Goal: Communication & Community: Participate in discussion

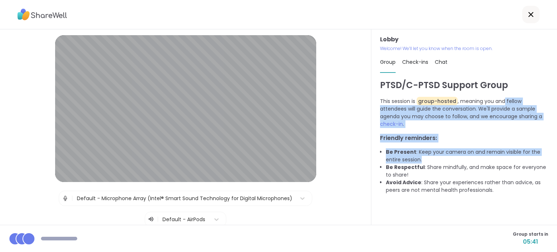
drag, startPoint x: 499, startPoint y: 99, endPoint x: 511, endPoint y: 161, distance: 62.5
click at [511, 161] on div "PTSD/C-PTSD Support Group This session is group-hosted , meaning you and fellow…" at bounding box center [464, 149] width 168 height 140
click at [511, 161] on li "Be Present : Keep your camera on and remain visible for the entire session." at bounding box center [467, 155] width 162 height 15
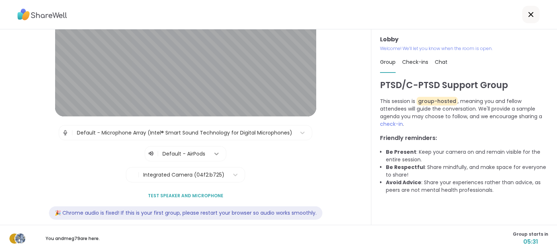
scroll to position [74, 0]
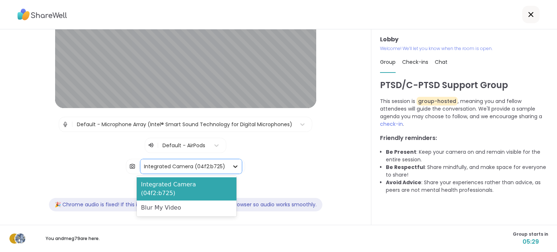
click at [235, 164] on div at bounding box center [235, 166] width 13 height 13
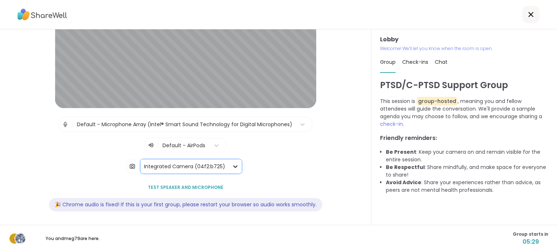
click at [235, 164] on div at bounding box center [235, 166] width 13 height 13
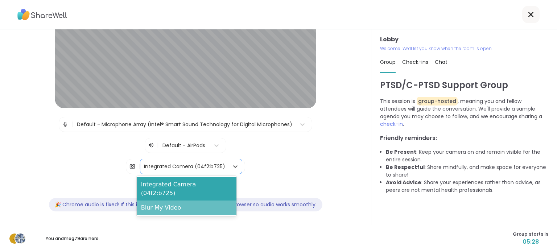
click at [213, 201] on div "Blur My Video" at bounding box center [187, 208] width 100 height 15
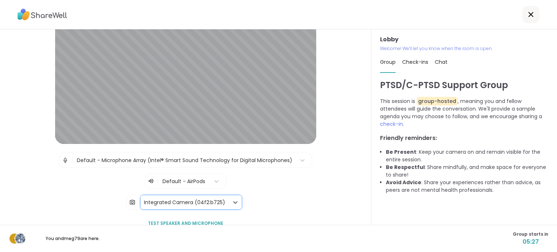
scroll to position [0, 0]
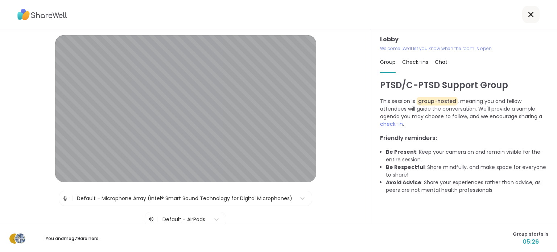
click at [338, 163] on div "Lobby | Default - Microphone Array (Intel® Smart Sound Technology for Digital M…" at bounding box center [185, 164] width 334 height 259
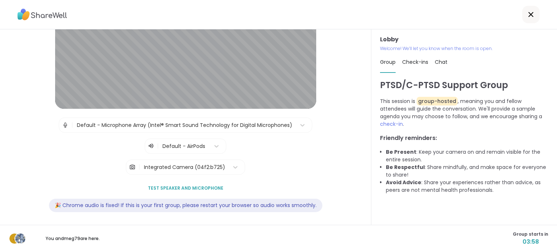
scroll to position [74, 0]
click at [405, 62] on span "Check-ins" at bounding box center [415, 61] width 26 height 7
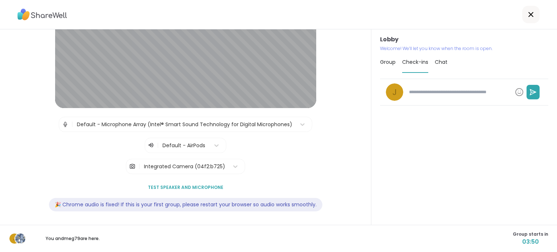
type textarea "*"
click at [437, 63] on span "Chat" at bounding box center [441, 61] width 13 height 7
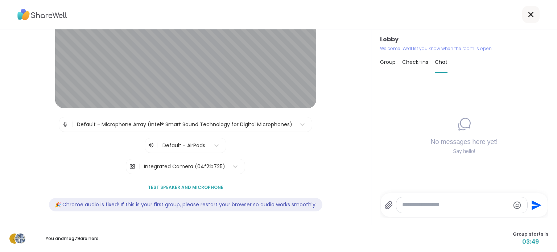
click at [375, 59] on div "Lobby Welcome! We’ll let you know when the room is open. Group Check-ins Chat N…" at bounding box center [464, 127] width 186 height 196
click at [384, 63] on span "Group" at bounding box center [388, 61] width 16 height 7
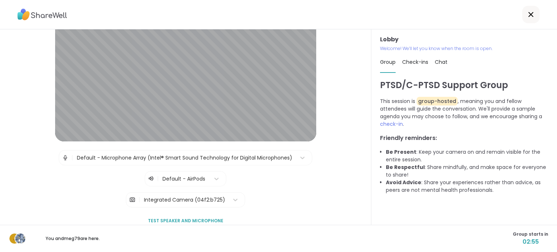
scroll to position [0, 0]
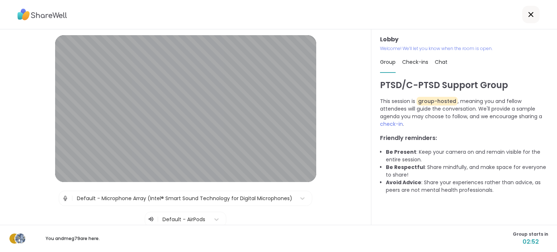
click at [527, 15] on icon at bounding box center [531, 14] width 9 height 9
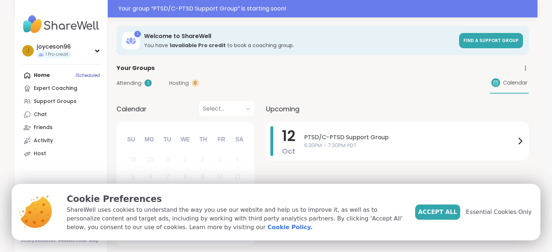
click at [448, 142] on span "6:30PM - 7:30PM PDT" at bounding box center [409, 146] width 211 height 8
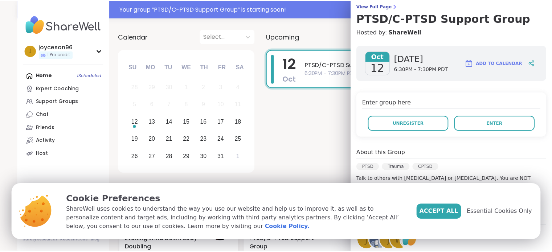
scroll to position [73, 0]
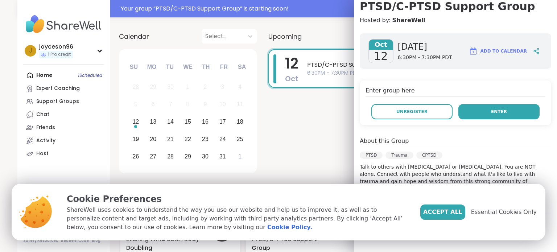
click at [504, 111] on button "Enter" at bounding box center [498, 111] width 81 height 15
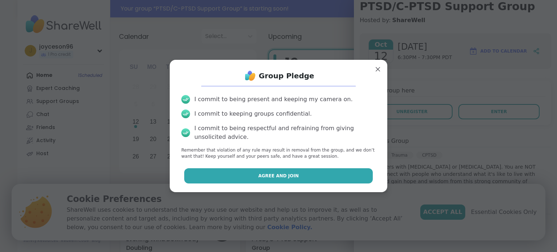
click at [322, 174] on button "Agree and Join" at bounding box center [278, 175] width 189 height 15
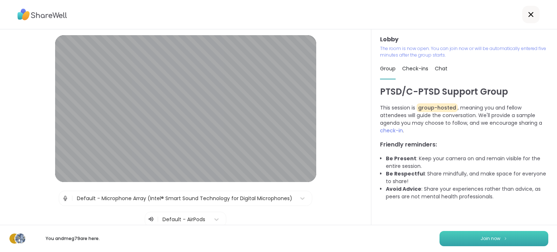
click at [502, 242] on button "Join now" at bounding box center [494, 238] width 109 height 15
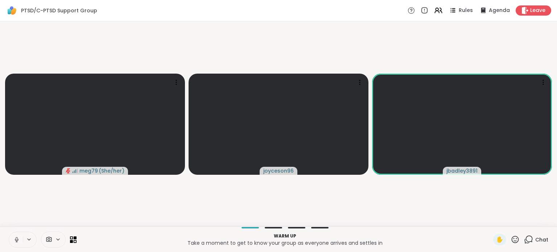
click at [524, 238] on icon at bounding box center [528, 239] width 9 height 9
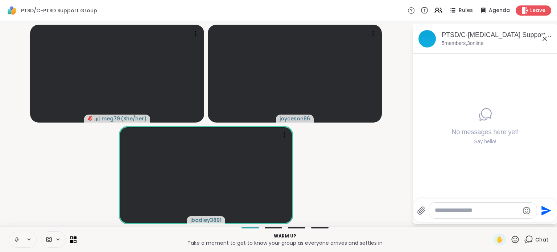
click at [545, 40] on icon at bounding box center [544, 38] width 9 height 9
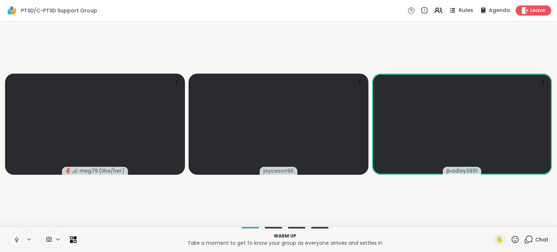
click at [459, 11] on span "Rules" at bounding box center [466, 11] width 15 height 8
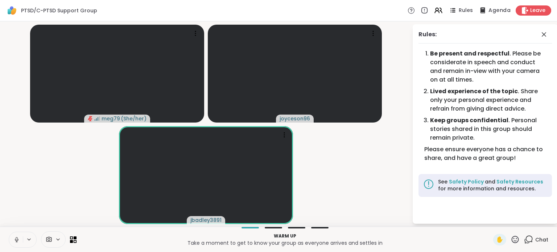
click at [491, 12] on span "Agenda" at bounding box center [500, 11] width 22 height 8
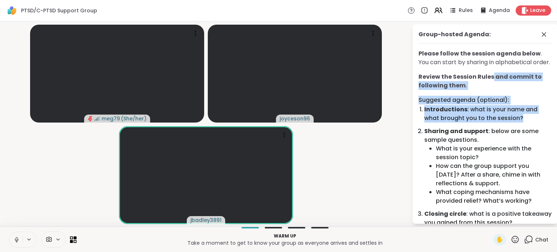
drag, startPoint x: 492, startPoint y: 84, endPoint x: 525, endPoint y: 135, distance: 61.1
click at [525, 135] on div "Please follow the session agenda below . You can start by sharing in alphabetic…" at bounding box center [485, 165] width 133 height 233
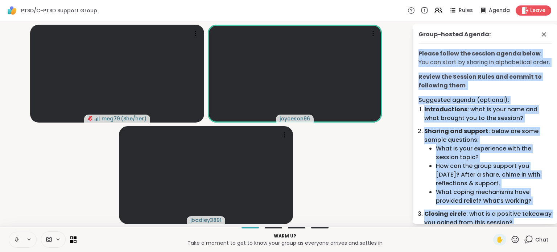
drag, startPoint x: 440, startPoint y: 107, endPoint x: 496, endPoint y: 132, distance: 60.6
click at [502, 135] on ol "Suggested agenda (optional): Introductions : what is your name and what brought…" at bounding box center [485, 161] width 133 height 131
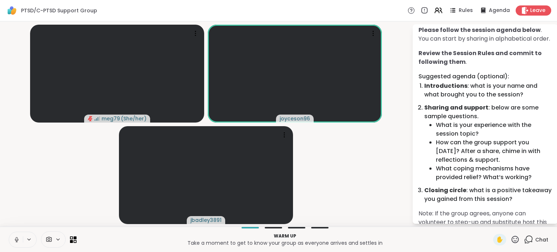
scroll to position [36, 0]
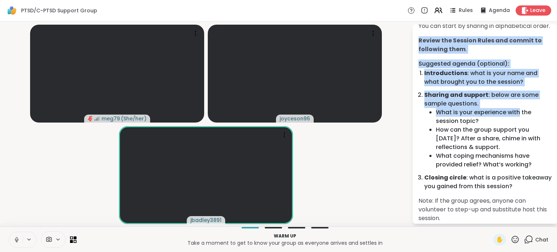
drag, startPoint x: 444, startPoint y: 70, endPoint x: 518, endPoint y: 121, distance: 90.5
click at [518, 121] on li "What is your experience with the session topic?" at bounding box center [494, 116] width 116 height 17
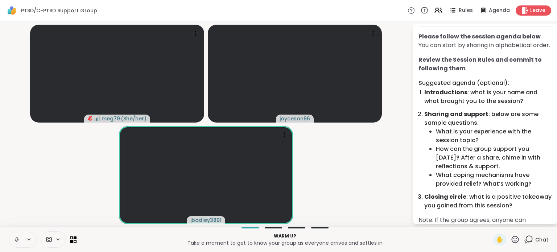
scroll to position [0, 0]
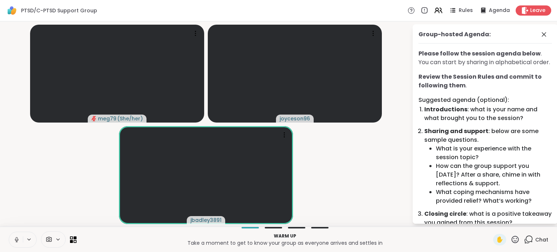
click at [17, 240] on icon at bounding box center [17, 240] width 4 height 2
click at [540, 35] on icon at bounding box center [544, 34] width 9 height 9
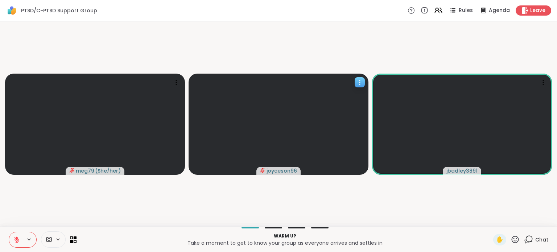
click at [358, 84] on icon at bounding box center [359, 82] width 7 height 7
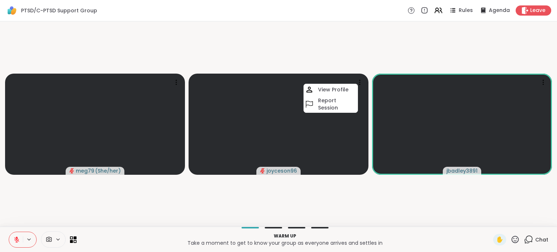
click at [377, 202] on video-player-container "meg79 ( She/her ) joyceson96 View Profile Report Session jbadley3891" at bounding box center [278, 123] width 548 height 199
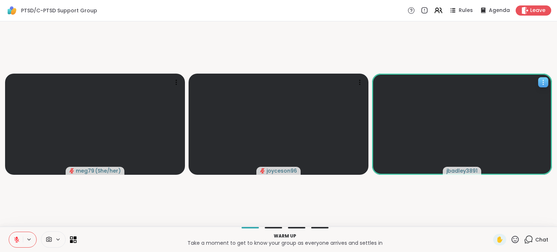
click at [543, 82] on icon at bounding box center [543, 82] width 1 height 1
click at [484, 61] on video-player-container "meg79 ( She/her ) joyceson96 jbadley3891" at bounding box center [278, 123] width 548 height 199
drag, startPoint x: 450, startPoint y: 123, endPoint x: 249, endPoint y: 121, distance: 200.6
click at [0, 0] on slot "meg79 ( She/her ) joyceson96 jbadley3891" at bounding box center [0, 0] width 0 height 0
click at [17, 238] on icon at bounding box center [17, 237] width 2 height 3
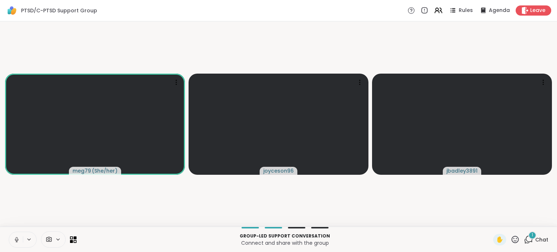
click at [530, 236] on div "1" at bounding box center [532, 235] width 8 height 8
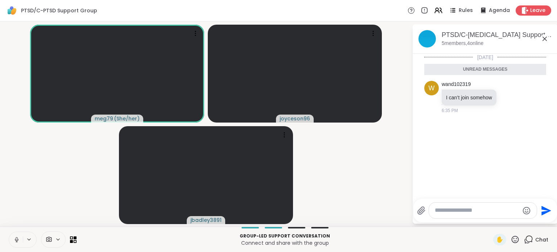
click at [476, 209] on textarea "Type your message" at bounding box center [477, 211] width 85 height 8
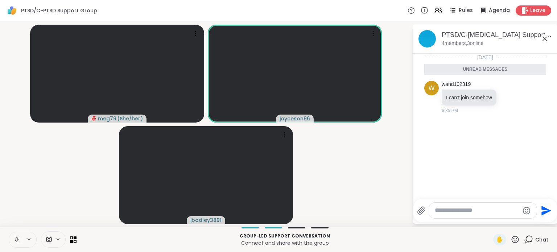
click at [446, 205] on div at bounding box center [483, 211] width 108 height 16
click at [448, 214] on textarea "Type your message" at bounding box center [477, 211] width 85 height 8
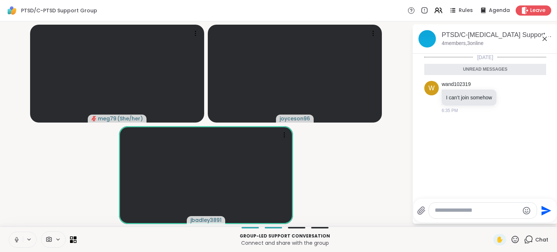
click at [474, 215] on div at bounding box center [483, 211] width 108 height 16
click at [472, 210] on textarea "Type your message" at bounding box center [477, 211] width 85 height 8
type textarea "**********"
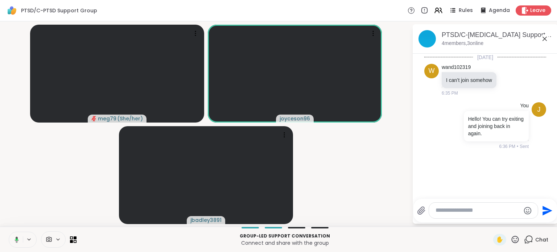
click at [545, 38] on icon at bounding box center [545, 39] width 4 height 4
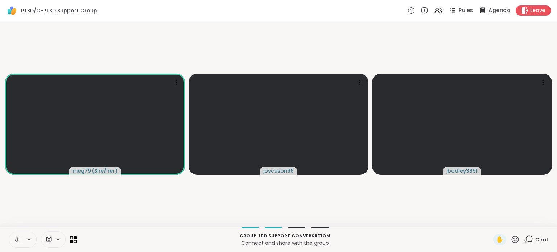
click at [489, 9] on span "Agenda" at bounding box center [500, 11] width 22 height 8
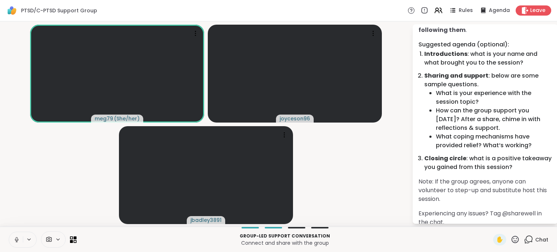
scroll to position [73, 0]
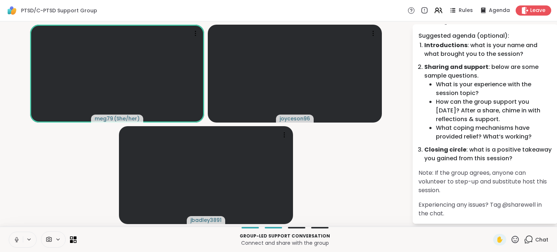
click at [535, 237] on span "Chat" at bounding box center [541, 239] width 13 height 7
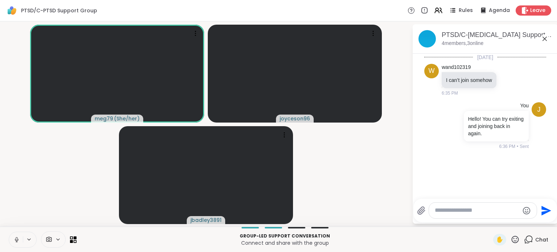
click at [489, 17] on div "PTSD/C-PTSD Support Group Rules Agenda Leave" at bounding box center [278, 10] width 557 height 21
click at [490, 12] on span "Agenda" at bounding box center [500, 11] width 22 height 8
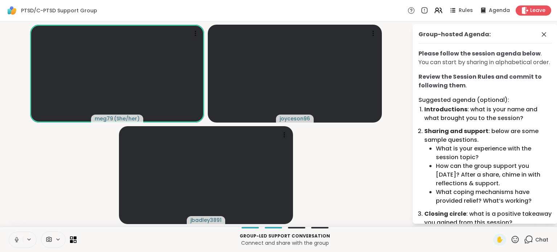
click at [479, 146] on li "Sharing and support : below are some sample questions. What is your experience …" at bounding box center [488, 166] width 128 height 78
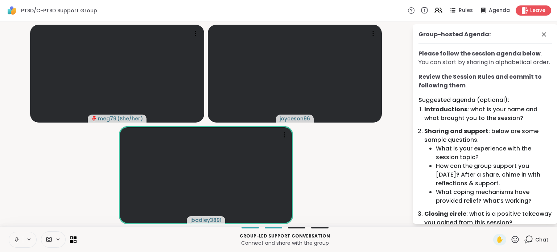
click at [16, 239] on icon at bounding box center [17, 238] width 2 height 3
click at [17, 240] on icon at bounding box center [16, 239] width 5 height 5
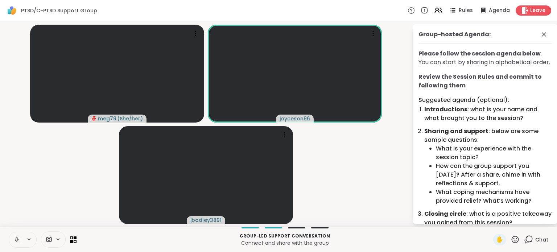
click at [15, 240] on icon at bounding box center [16, 239] width 7 height 7
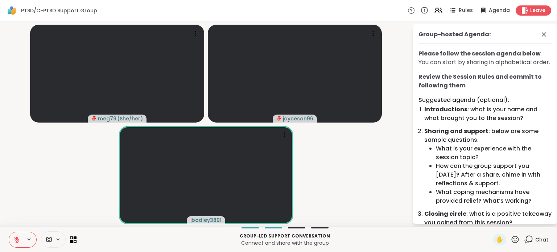
click at [18, 242] on icon at bounding box center [16, 239] width 7 height 7
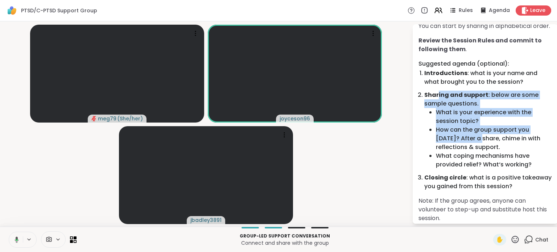
click at [482, 144] on li "Sharing and support : below are some sample questions. What is your experience …" at bounding box center [488, 130] width 128 height 78
click at [482, 144] on li "How can the group support you [DATE]? After a share, chime in with reflections …" at bounding box center [494, 139] width 116 height 26
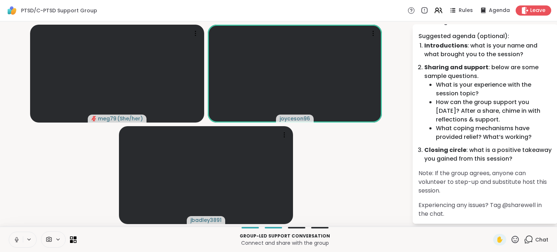
scroll to position [73, 0]
click at [13, 239] on icon at bounding box center [16, 239] width 7 height 7
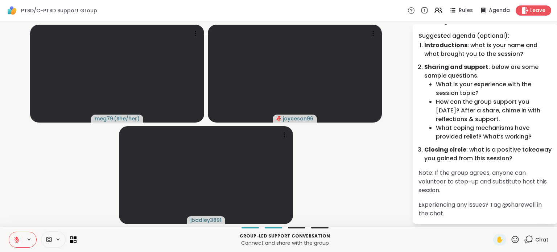
click at [484, 127] on li "What coping mechanisms have provided relief? What‘s working?" at bounding box center [494, 132] width 116 height 17
click at [16, 235] on button at bounding box center [16, 239] width 14 height 15
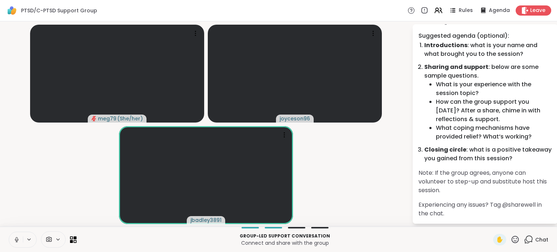
click at [17, 241] on icon at bounding box center [16, 239] width 7 height 7
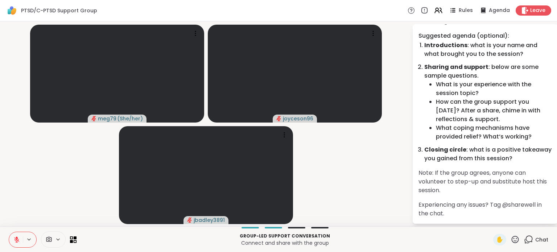
click at [13, 240] on icon at bounding box center [16, 239] width 7 height 7
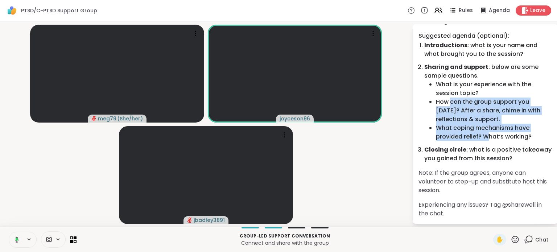
drag, startPoint x: 451, startPoint y: 102, endPoint x: 486, endPoint y: 140, distance: 51.9
click at [486, 140] on ul "What is your experience with the session topic? How can the group support you t…" at bounding box center [494, 110] width 116 height 61
click at [486, 140] on li "What coping mechanisms have provided relief? What‘s working?" at bounding box center [494, 132] width 116 height 17
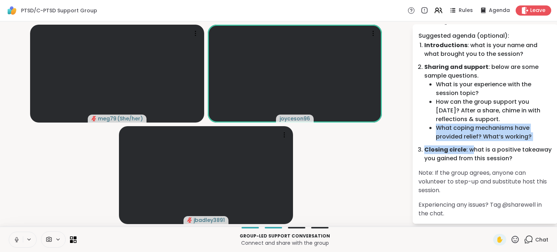
drag, startPoint x: 434, startPoint y: 126, endPoint x: 474, endPoint y: 143, distance: 43.4
click at [474, 143] on ol "Suggested agenda (optional): Introductions : what is your name and what brought…" at bounding box center [485, 97] width 133 height 131
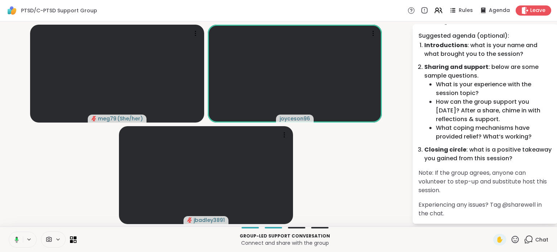
click at [14, 239] on icon at bounding box center [15, 239] width 7 height 7
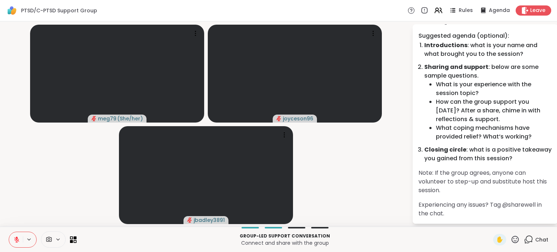
click at [13, 236] on button at bounding box center [16, 239] width 14 height 15
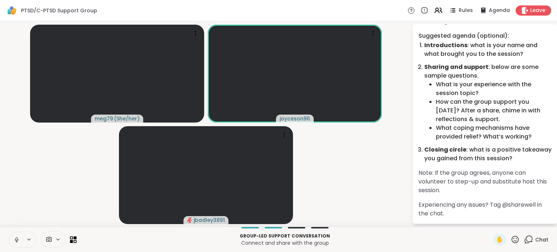
click at [17, 236] on button at bounding box center [16, 239] width 14 height 15
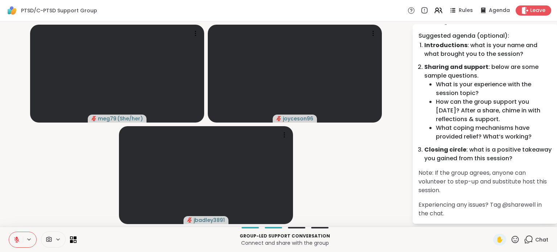
click at [18, 236] on icon at bounding box center [16, 239] width 7 height 7
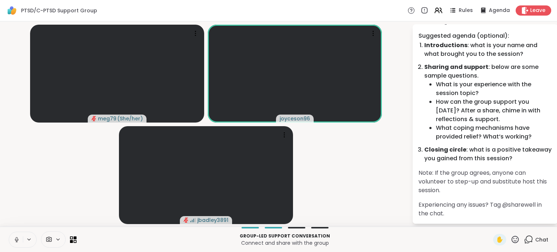
click at [13, 239] on button at bounding box center [16, 239] width 14 height 15
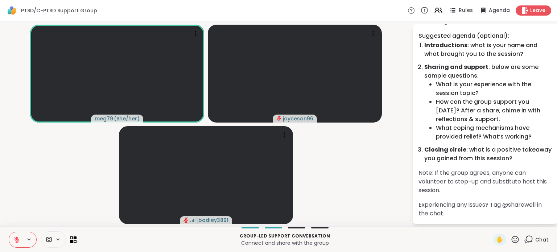
click at [471, 119] on li "How can the group support you today? After a share, chime in with reflections &…" at bounding box center [494, 111] width 116 height 26
click at [15, 240] on icon at bounding box center [16, 239] width 7 height 7
click at [12, 243] on button at bounding box center [16, 239] width 14 height 15
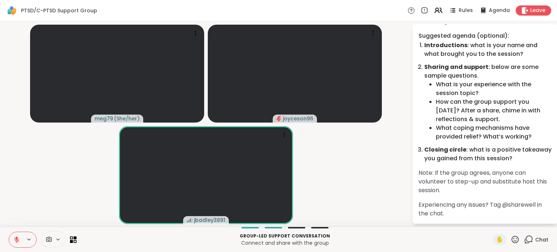
click at [20, 239] on button at bounding box center [16, 239] width 14 height 15
click at [16, 242] on icon at bounding box center [16, 239] width 7 height 7
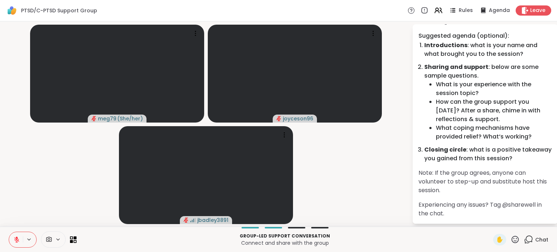
click at [16, 240] on icon at bounding box center [16, 239] width 5 height 5
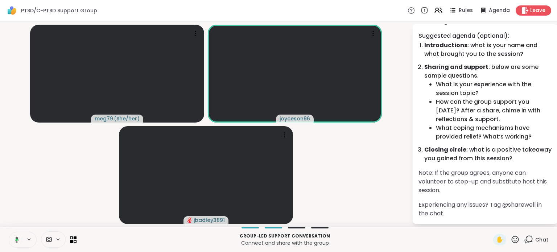
click at [17, 238] on icon at bounding box center [17, 239] width 4 height 6
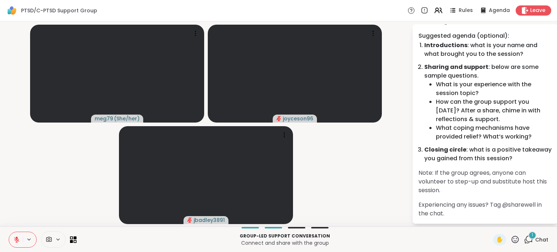
click at [535, 238] on span "Chat" at bounding box center [541, 239] width 13 height 7
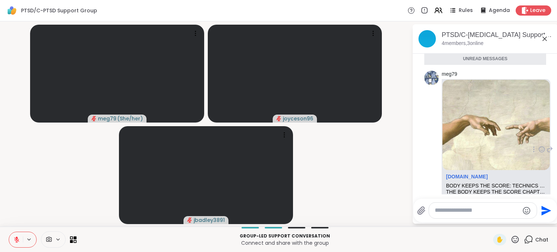
scroll to position [161, 0]
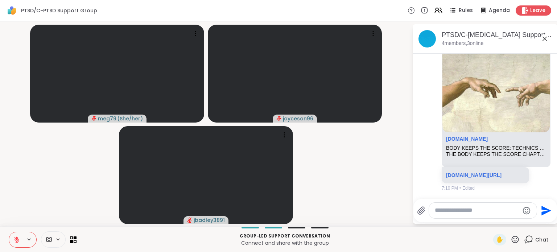
click at [477, 215] on div at bounding box center [483, 211] width 108 height 16
click at [470, 210] on textarea "Type your message" at bounding box center [477, 211] width 85 height 8
type textarea "**********"
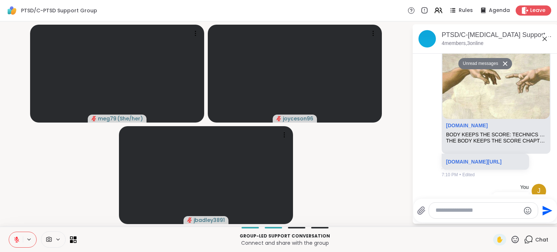
scroll to position [182, 0]
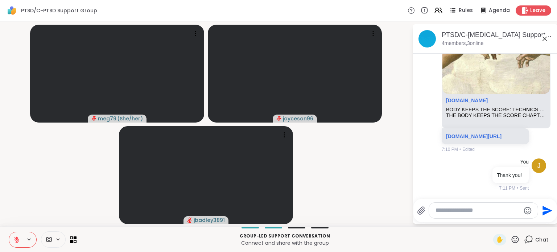
click at [17, 238] on icon at bounding box center [17, 237] width 2 height 3
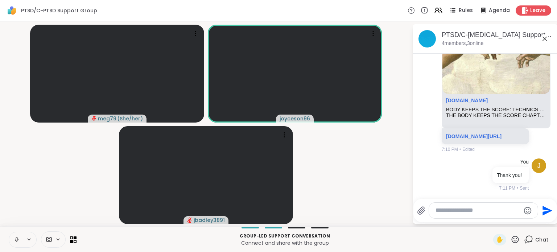
click at [17, 240] on icon at bounding box center [17, 240] width 4 height 2
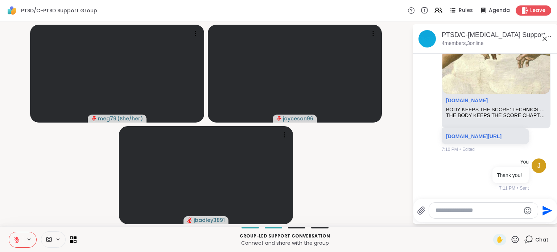
click at [58, 192] on video-player-container "meg79 ( She/her ) joyceson96 jbadley3891" at bounding box center [205, 123] width 403 height 199
click at [489, 7] on span "Agenda" at bounding box center [500, 11] width 22 height 8
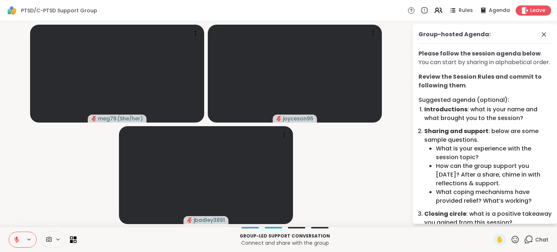
click at [480, 147] on li "Sharing and support : below are some sample questions. What is your experience …" at bounding box center [488, 166] width 128 height 78
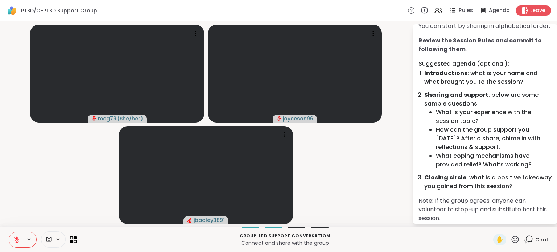
scroll to position [73, 0]
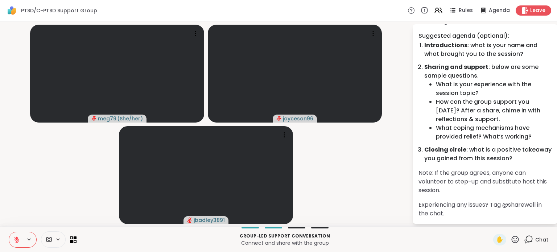
click at [349, 192] on video-player-container "meg79 ( She/her ) joyceson96 jbadley3891" at bounding box center [205, 123] width 403 height 199
click at [13, 241] on icon at bounding box center [16, 239] width 7 height 7
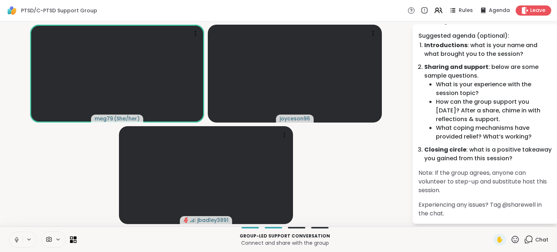
click at [15, 238] on icon at bounding box center [16, 239] width 7 height 7
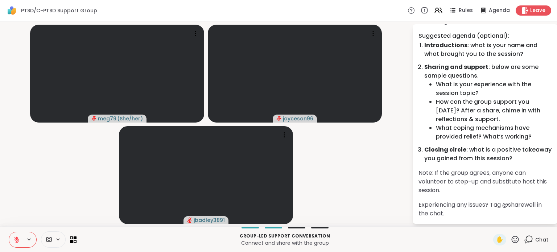
click at [17, 240] on icon at bounding box center [16, 239] width 5 height 5
click at [13, 237] on icon at bounding box center [16, 239] width 7 height 7
click at [13, 242] on icon at bounding box center [16, 239] width 7 height 7
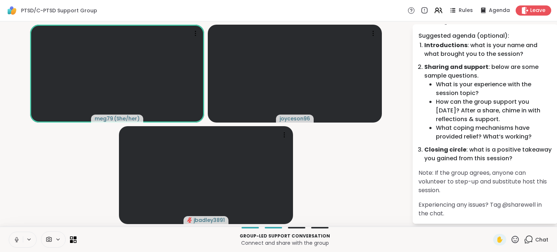
click at [12, 236] on button at bounding box center [16, 239] width 14 height 15
click at [3, 184] on div "meg79 ( She/her ) joyceson96 jbadley3891 Group-hosted Agenda: Please follow the…" at bounding box center [278, 123] width 557 height 205
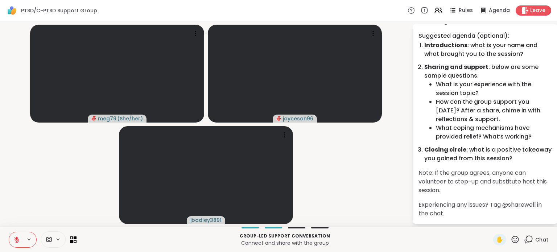
click at [16, 243] on button at bounding box center [16, 239] width 14 height 15
click at [18, 242] on icon at bounding box center [16, 239] width 7 height 7
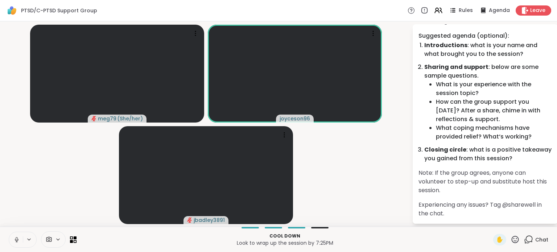
click at [17, 239] on icon at bounding box center [16, 239] width 7 height 7
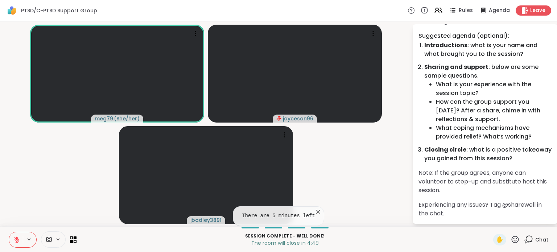
click at [14, 242] on icon at bounding box center [16, 239] width 7 height 7
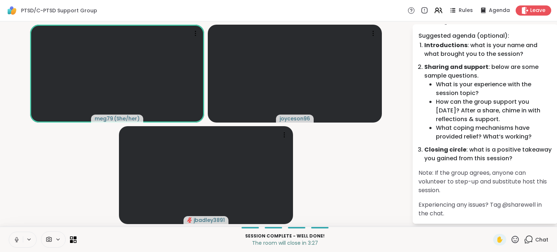
click at [12, 241] on button at bounding box center [16, 239] width 14 height 15
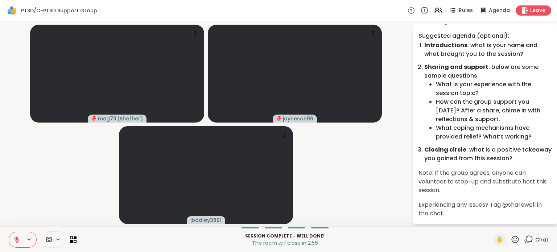
click at [16, 240] on icon at bounding box center [16, 239] width 7 height 7
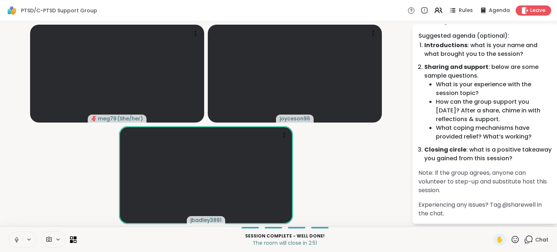
click at [13, 242] on icon at bounding box center [16, 239] width 7 height 7
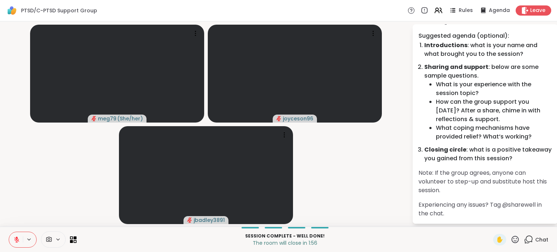
click at [15, 239] on icon at bounding box center [16, 239] width 7 height 7
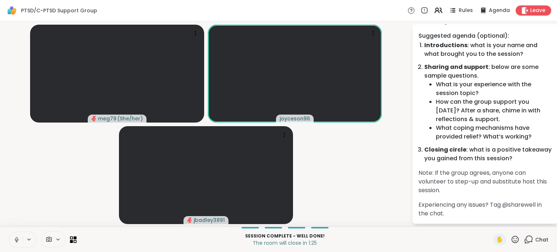
click at [16, 239] on icon at bounding box center [17, 238] width 2 height 3
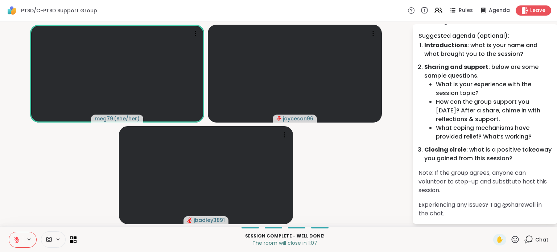
click at [15, 238] on icon at bounding box center [16, 239] width 5 height 5
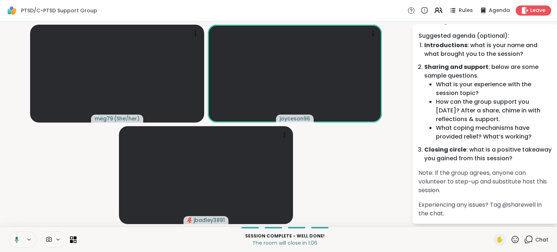
click at [56, 164] on video-player-container "meg79 ( She/her ) joyceson96 jbadley3891" at bounding box center [205, 123] width 403 height 199
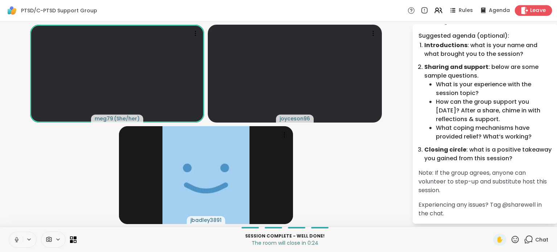
click at [530, 10] on span "Leave" at bounding box center [538, 11] width 16 height 8
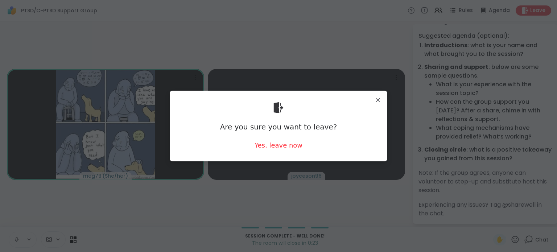
click at [298, 146] on div "Are you sure you want to leave? Yes, leave now" at bounding box center [279, 125] width 206 height 59
click at [285, 148] on div "Yes, leave now" at bounding box center [279, 145] width 48 height 9
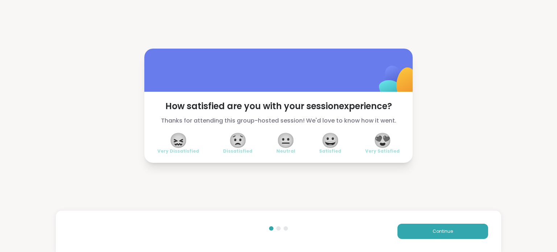
click at [382, 141] on span "😍" at bounding box center [383, 140] width 18 height 13
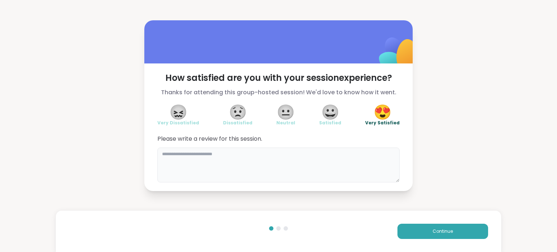
click at [309, 159] on textarea at bounding box center [278, 165] width 242 height 35
type textarea "*"
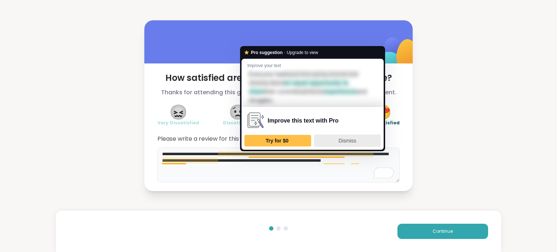
click at [337, 136] on div "Dismiss" at bounding box center [347, 141] width 60 height 12
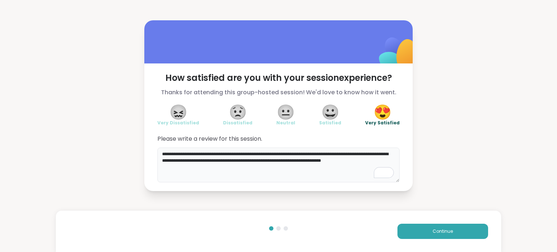
drag, startPoint x: 223, startPoint y: 158, endPoint x: 246, endPoint y: 172, distance: 26.1
click at [246, 172] on textarea "**********" at bounding box center [278, 165] width 242 height 35
type textarea "**********"
click at [423, 229] on button "Continue" at bounding box center [443, 231] width 91 height 15
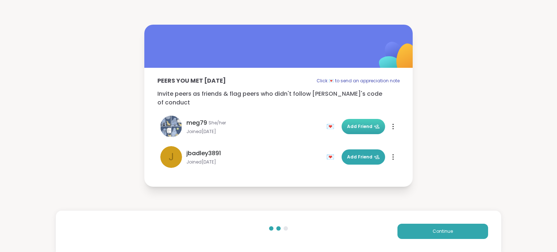
click at [355, 123] on span "Add Friend" at bounding box center [363, 126] width 33 height 7
click at [362, 154] on span "Add Friend" at bounding box center [363, 157] width 33 height 7
click at [328, 122] on div "💌" at bounding box center [331, 127] width 11 height 12
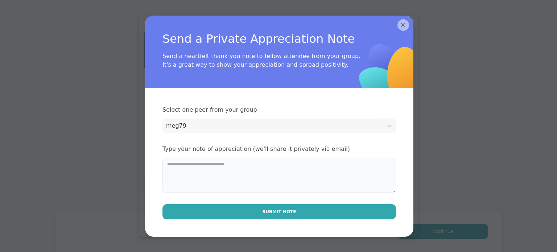
click at [316, 169] on textarea at bounding box center [279, 175] width 234 height 35
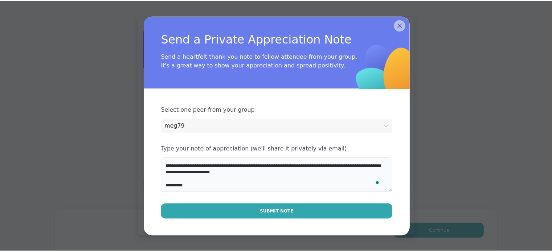
scroll to position [10, 0]
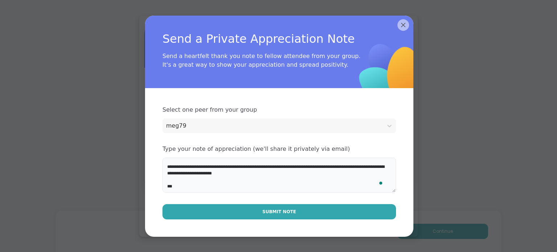
type textarea "**********"
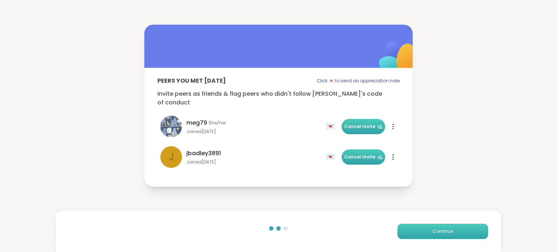
click at [445, 229] on span "Continue" at bounding box center [443, 231] width 20 height 7
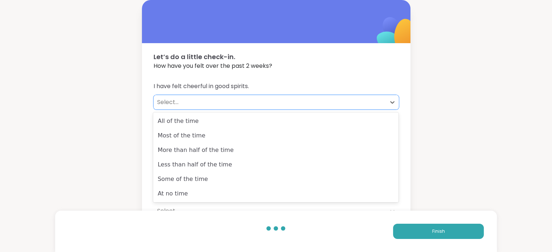
click at [288, 98] on div "Select..." at bounding box center [269, 102] width 225 height 9
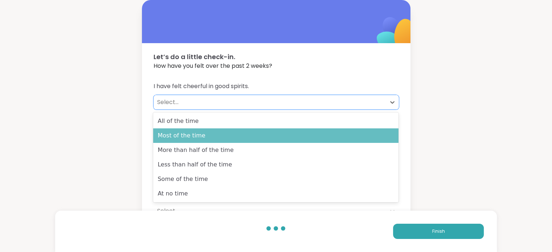
click at [287, 135] on div "Most of the time" at bounding box center [275, 135] width 245 height 15
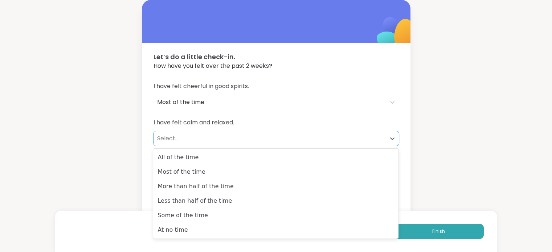
click at [273, 138] on div "Select..." at bounding box center [269, 138] width 225 height 9
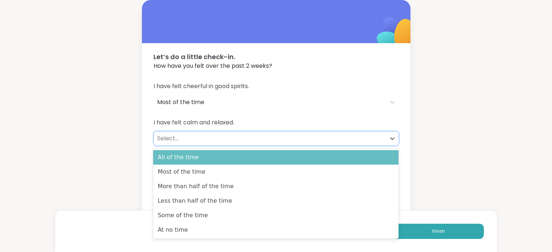
click at [271, 162] on div "All of the time" at bounding box center [275, 157] width 245 height 15
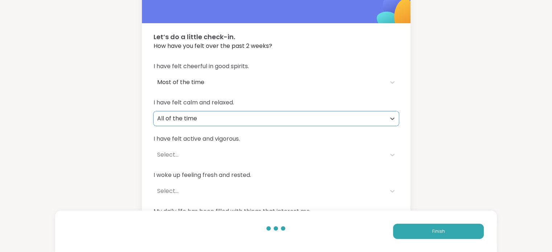
scroll to position [36, 0]
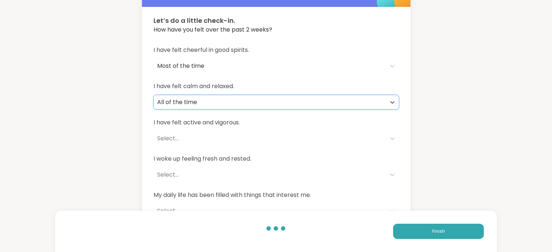
click at [276, 101] on div "All of the time" at bounding box center [269, 102] width 225 height 9
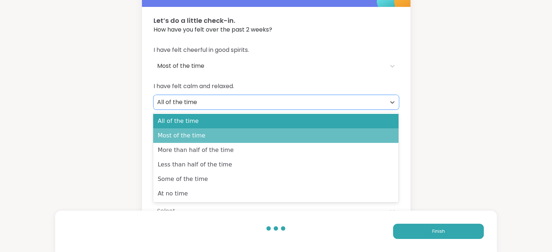
click at [272, 136] on div "Most of the time" at bounding box center [275, 135] width 245 height 15
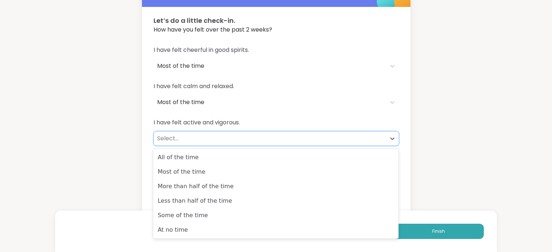
click at [271, 145] on div "Select..." at bounding box center [269, 138] width 232 height 15
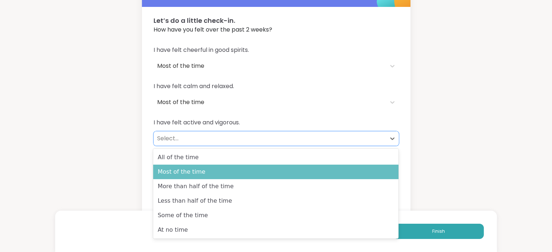
click at [263, 174] on div "Most of the time" at bounding box center [275, 172] width 245 height 15
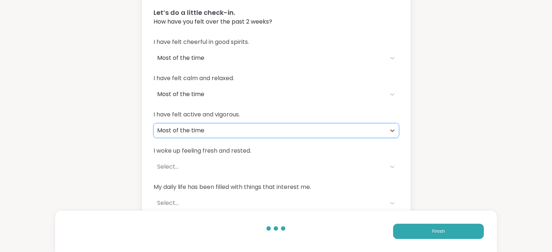
scroll to position [52, 0]
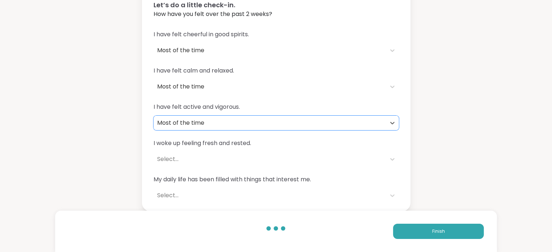
click at [258, 157] on div "Select..." at bounding box center [269, 159] width 225 height 9
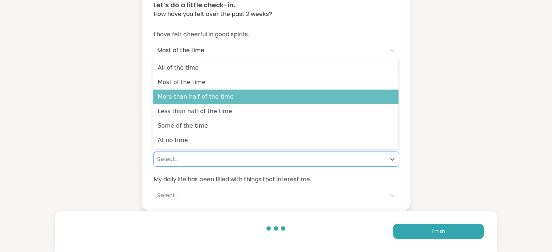
click at [259, 95] on div "More than half of the time" at bounding box center [275, 97] width 245 height 15
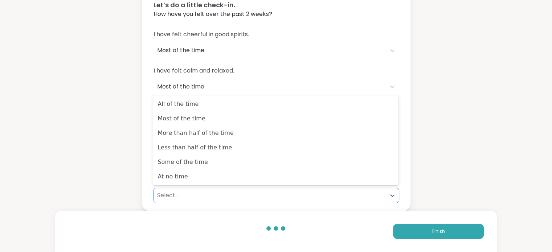
click at [244, 198] on div "Select..." at bounding box center [269, 195] width 225 height 9
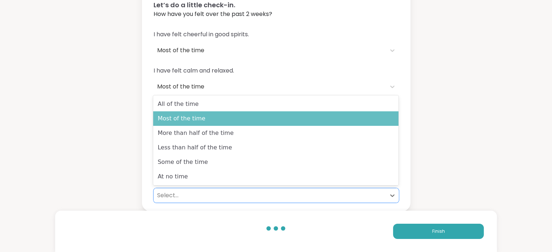
click at [238, 121] on div "Most of the time" at bounding box center [275, 118] width 245 height 15
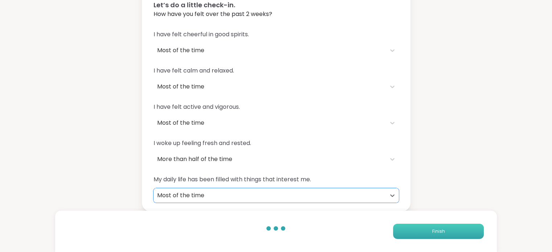
click at [446, 235] on button "Finish" at bounding box center [438, 231] width 91 height 15
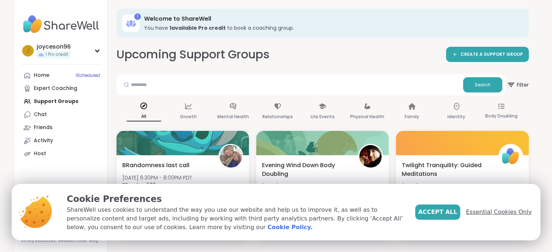
click at [495, 213] on span "Essential Cookies Only" at bounding box center [499, 212] width 66 height 9
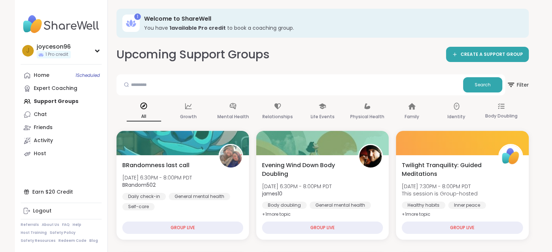
click at [191, 14] on div "1 Welcome to ShareWell You have 1 available Pro credit to book a coaching group." at bounding box center [322, 23] width 412 height 29
click at [183, 19] on h3 "Welcome to ShareWell" at bounding box center [331, 19] width 374 height 8
click at [131, 26] on icon at bounding box center [130, 23] width 3 height 7
click at [136, 18] on div "1" at bounding box center [137, 16] width 7 height 7
click at [203, 28] on b "1 available Pro credit" at bounding box center [197, 27] width 56 height 7
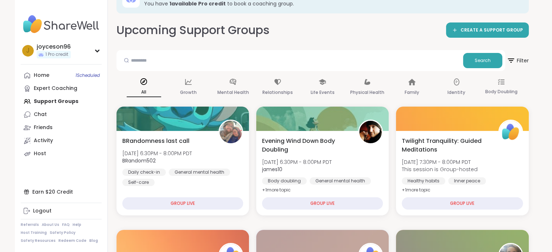
scroll to position [36, 0]
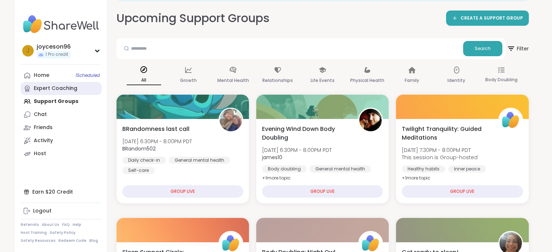
click at [57, 87] on div "Expert Coaching" at bounding box center [56, 88] width 44 height 7
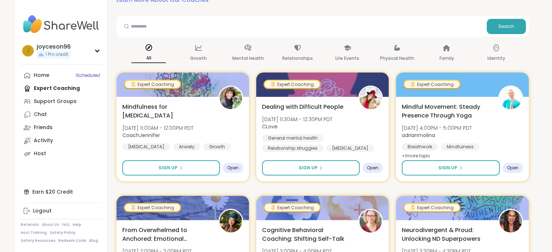
scroll to position [73, 0]
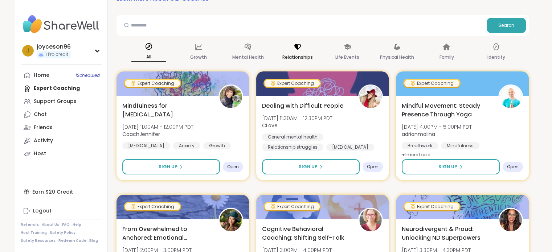
click at [287, 50] on div "Relationships" at bounding box center [297, 52] width 34 height 27
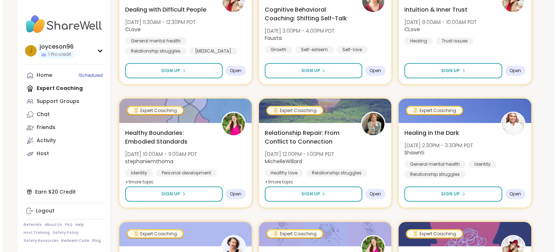
scroll to position [181, 0]
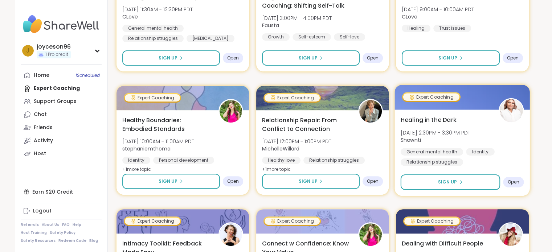
click at [427, 115] on div "Healing in the Dark Thu, Oct 16 | 2:30PM - 3:30PM PDT Shawnti General mental he…" at bounding box center [462, 153] width 135 height 86
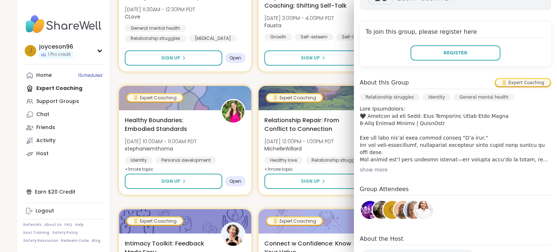
scroll to position [145, 0]
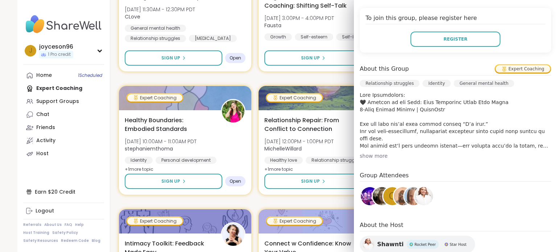
click at [373, 155] on div "show more" at bounding box center [456, 155] width 192 height 7
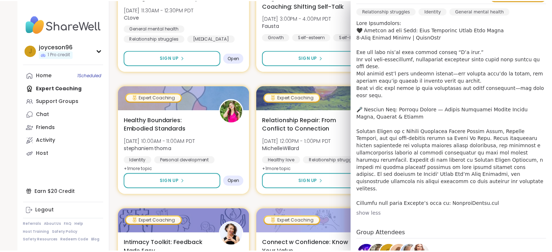
scroll to position [0, 0]
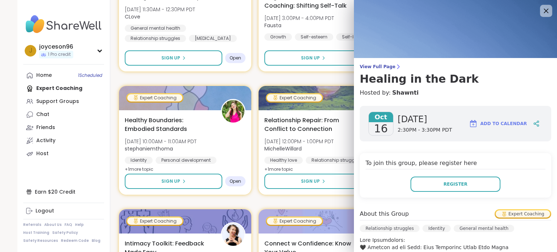
click at [542, 14] on icon at bounding box center [546, 10] width 9 height 9
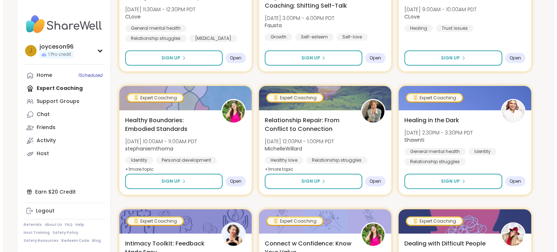
scroll to position [218, 0]
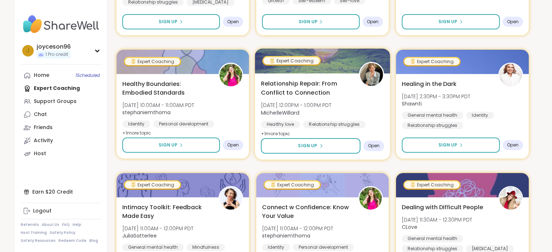
click at [304, 94] on span "Relationship Repair: From Conflict to Connection" at bounding box center [305, 88] width 90 height 18
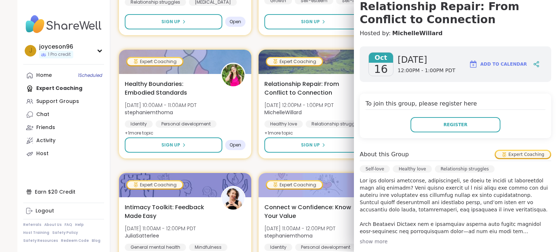
scroll to position [109, 0]
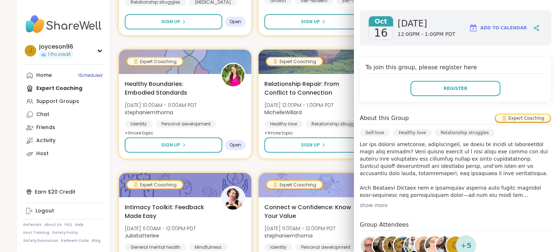
click at [373, 203] on div "show more" at bounding box center [456, 205] width 192 height 7
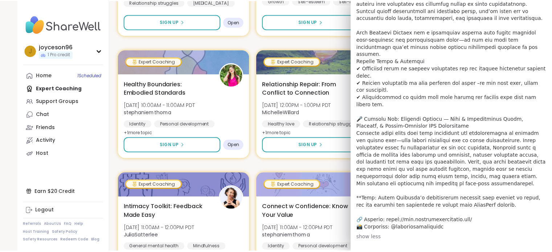
scroll to position [268, 0]
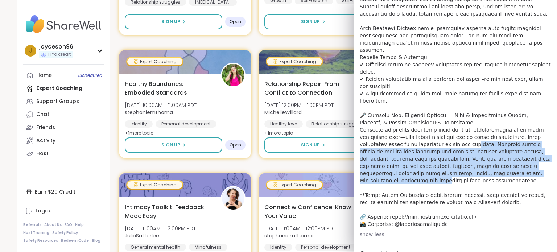
drag, startPoint x: 439, startPoint y: 121, endPoint x: 476, endPoint y: 156, distance: 51.1
click at [476, 156] on p at bounding box center [456, 104] width 192 height 247
click at [477, 157] on p at bounding box center [456, 104] width 192 height 247
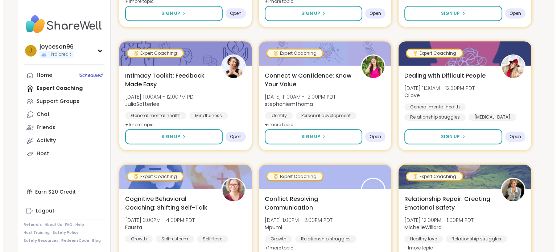
scroll to position [363, 0]
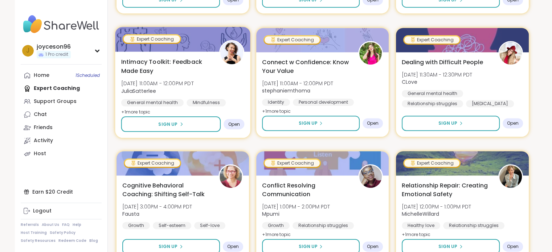
click at [136, 62] on span "Intimacy Toolkit: Feedback Made Easy" at bounding box center [166, 66] width 90 height 18
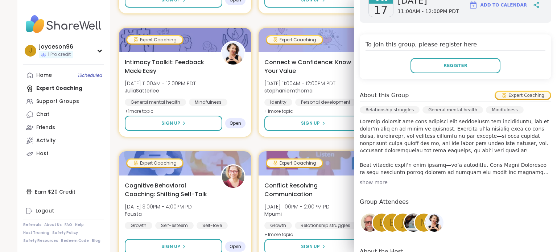
scroll to position [145, 0]
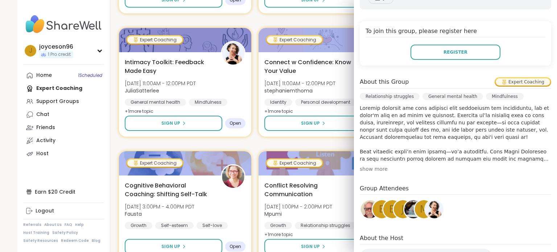
click at [373, 165] on div "show more" at bounding box center [456, 168] width 192 height 7
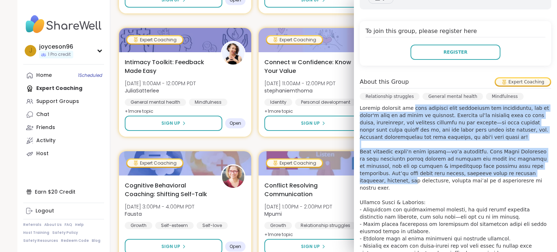
drag, startPoint x: 402, startPoint y: 107, endPoint x: 479, endPoint y: 173, distance: 101.3
click at [479, 173] on p at bounding box center [456, 238] width 192 height 268
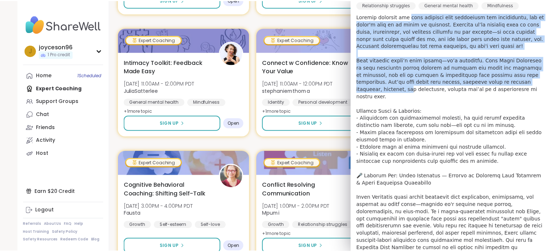
scroll to position [254, 0]
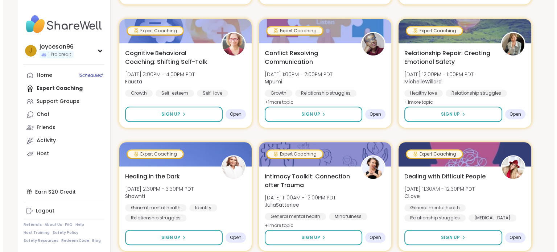
scroll to position [508, 0]
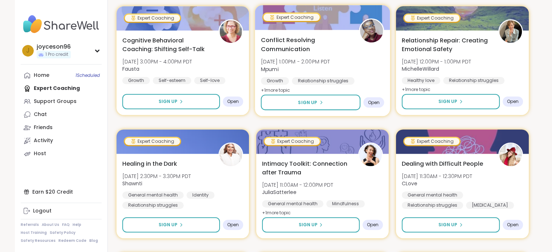
click at [289, 37] on span "Conflict Resolving Communication" at bounding box center [305, 45] width 90 height 18
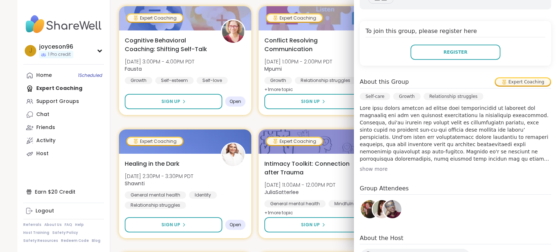
scroll to position [202, 0]
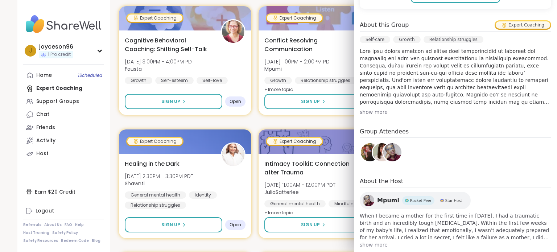
click at [373, 241] on span "show more" at bounding box center [456, 244] width 192 height 7
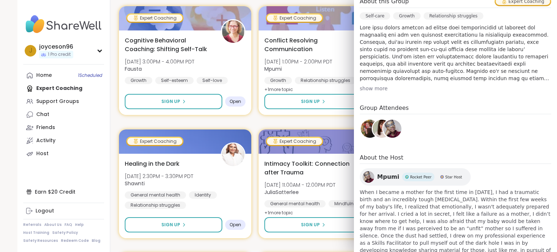
scroll to position [238, 0]
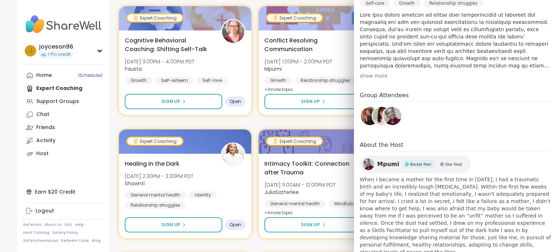
drag, startPoint x: 399, startPoint y: 164, endPoint x: 517, endPoint y: 230, distance: 135.1
click at [516, 230] on div "Mpumi Rocket Peer Star Host When I became a mother for the first time in 2019, …" at bounding box center [456, 209] width 192 height 107
click at [514, 221] on span "When I became a mother for the first time in 2019, I had a traumatic birth and …" at bounding box center [456, 216] width 192 height 80
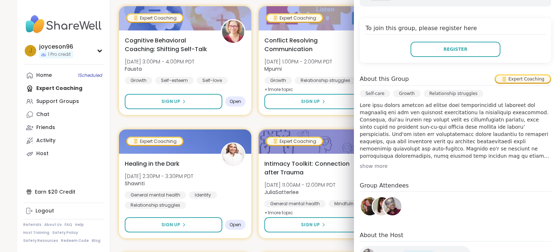
scroll to position [129, 0]
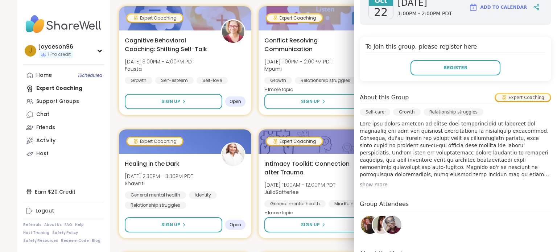
click at [375, 181] on div "show more" at bounding box center [456, 184] width 192 height 7
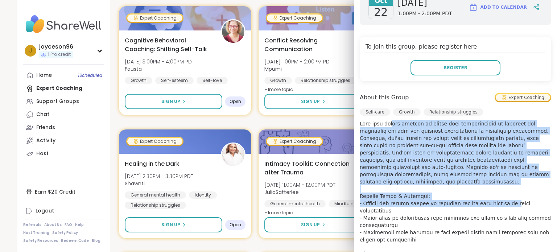
drag, startPoint x: 384, startPoint y: 114, endPoint x: 504, endPoint y: 188, distance: 141.1
click at [503, 188] on p at bounding box center [456, 232] width 192 height 225
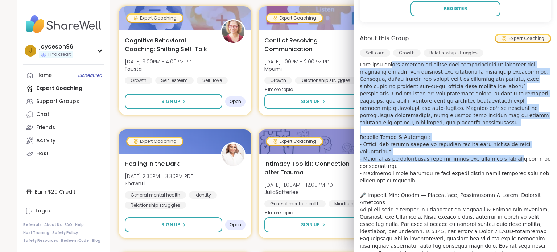
scroll to position [202, 0]
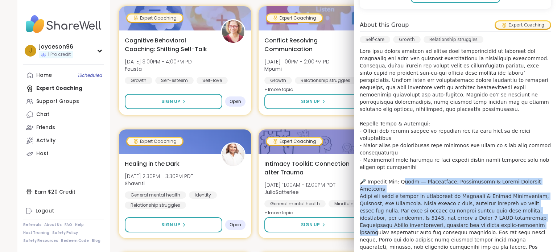
drag, startPoint x: 394, startPoint y: 156, endPoint x: 488, endPoint y: 193, distance: 101.0
click at [488, 193] on p at bounding box center [456, 160] width 192 height 225
click at [489, 193] on p at bounding box center [456, 160] width 192 height 225
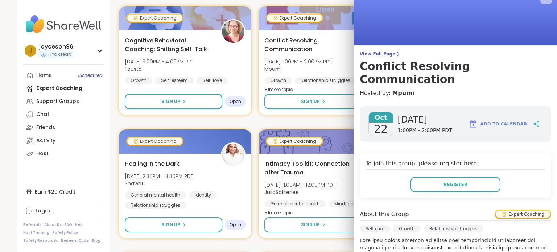
scroll to position [0, 0]
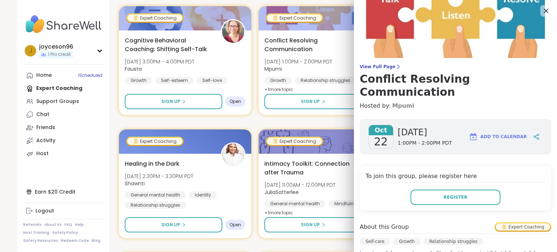
click at [392, 102] on link "Mpumi" at bounding box center [403, 106] width 22 height 9
click at [544, 11] on icon at bounding box center [546, 11] width 5 height 5
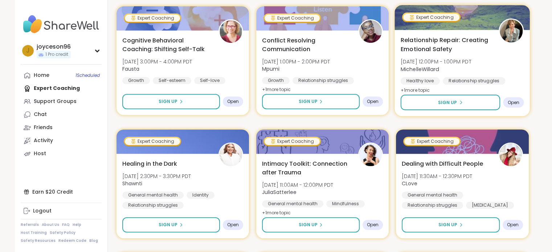
click at [419, 41] on span "Relationship Repair: Creating Emotional Safety" at bounding box center [445, 45] width 90 height 18
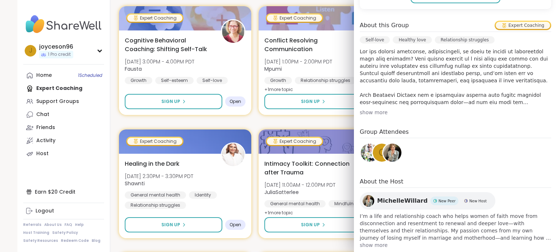
scroll to position [215, 0]
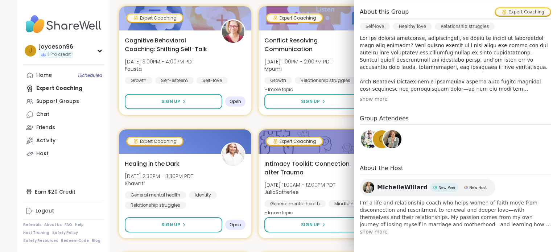
click at [383, 233] on span "show more" at bounding box center [456, 231] width 192 height 7
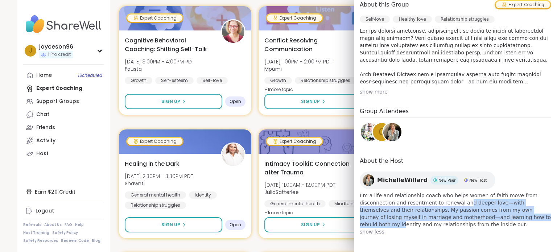
drag, startPoint x: 417, startPoint y: 199, endPoint x: 444, endPoint y: 220, distance: 34.3
click at [444, 220] on span "I’m a life and relationship coach who helps women of faith move from disconnect…" at bounding box center [456, 210] width 192 height 36
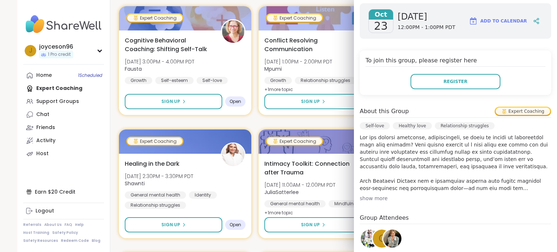
scroll to position [114, 0]
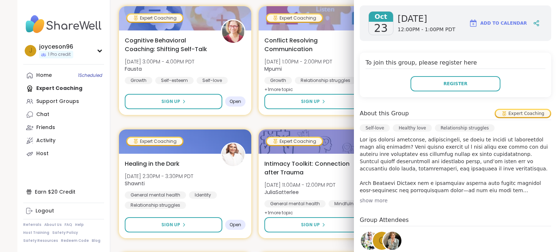
click at [373, 198] on div "show more" at bounding box center [456, 200] width 192 height 7
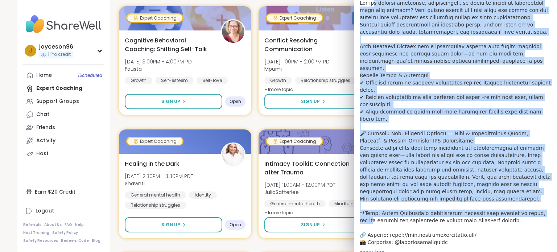
scroll to position [259, 0]
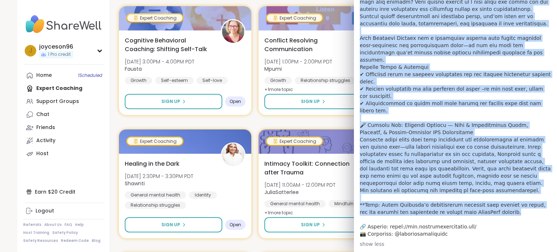
drag, startPoint x: 370, startPoint y: 66, endPoint x: 527, endPoint y: 192, distance: 201.0
click at [527, 192] on p at bounding box center [456, 114] width 192 height 247
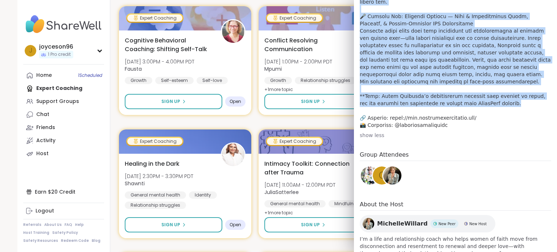
scroll to position [389, 0]
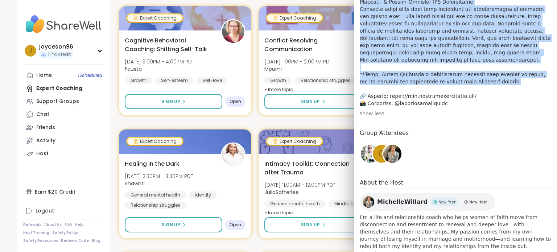
click at [385, 198] on span "MichelleWillard" at bounding box center [402, 202] width 50 height 9
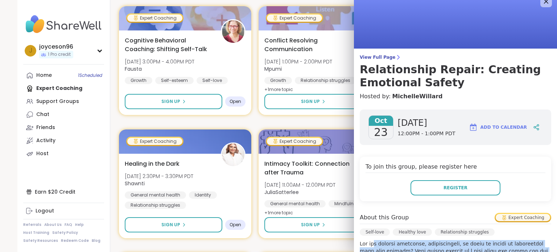
scroll to position [0, 0]
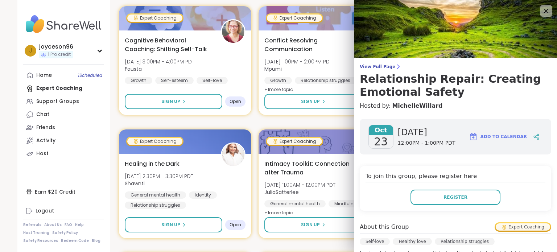
click at [542, 13] on icon at bounding box center [546, 10] width 9 height 9
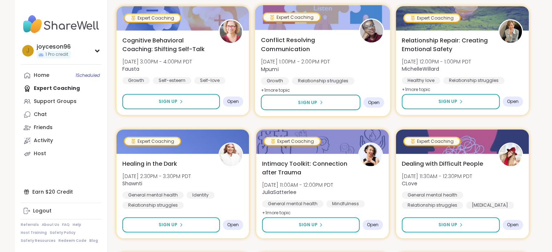
click at [289, 45] on span "Conflict Resolving Communication" at bounding box center [305, 45] width 90 height 18
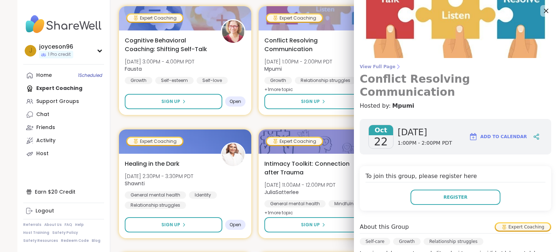
click at [386, 79] on h3 "Conflict Resolving Communication" at bounding box center [456, 86] width 192 height 26
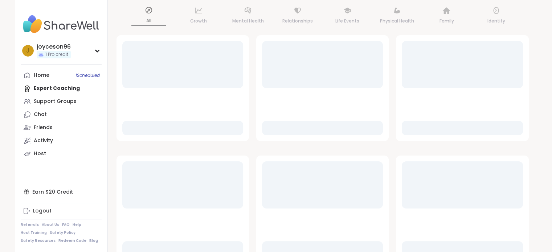
scroll to position [0, 0]
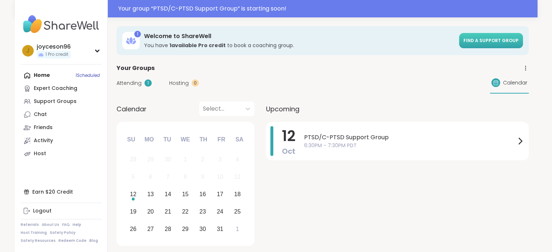
click at [480, 41] on span "Find a support group" at bounding box center [490, 40] width 55 height 6
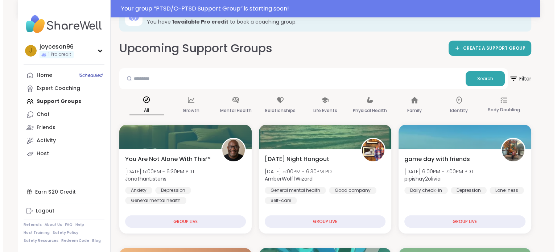
scroll to position [36, 0]
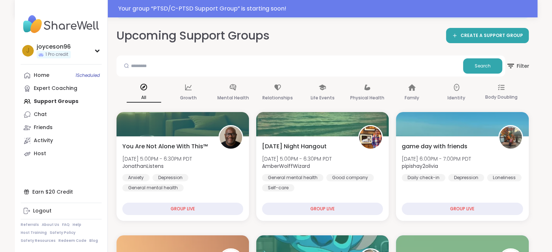
click at [525, 62] on span "Filter" at bounding box center [517, 66] width 23 height 18
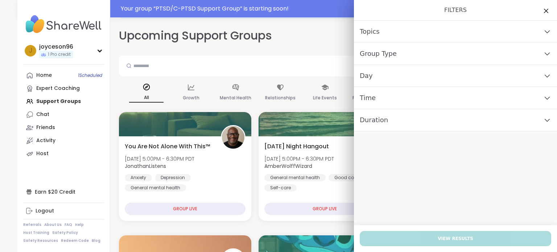
click at [543, 30] on icon at bounding box center [547, 31] width 8 height 5
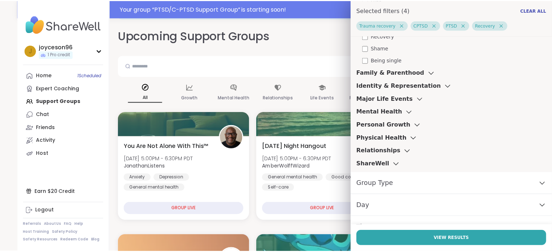
scroll to position [399, 0]
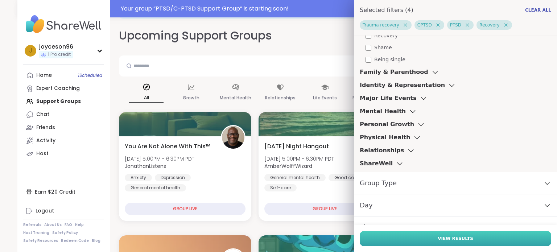
click at [453, 243] on button "View Results" at bounding box center [456, 238] width 192 height 15
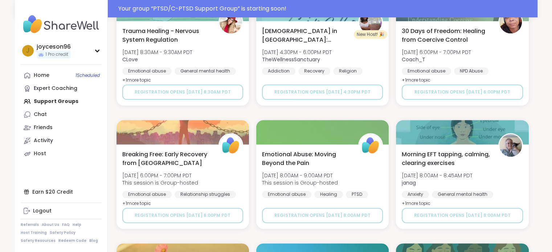
scroll to position [0, 0]
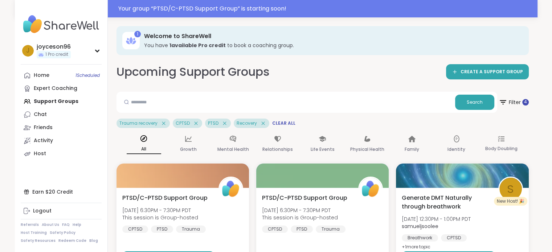
click at [208, 37] on h3 "Welcome to ShareWell" at bounding box center [331, 36] width 374 height 8
click at [201, 46] on b "1 available Pro credit" at bounding box center [197, 45] width 56 height 7
click at [60, 87] on div "Expert Coaching" at bounding box center [56, 88] width 44 height 7
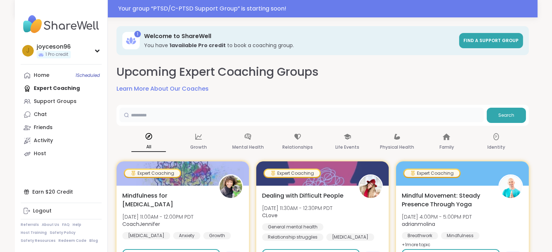
click at [327, 122] on input "text" at bounding box center [301, 115] width 364 height 15
click at [366, 87] on div "Upcoming Expert Coaching Groups Learn More About Our Coaches" at bounding box center [322, 78] width 412 height 29
click at [193, 145] on p "Growth" at bounding box center [198, 147] width 17 height 9
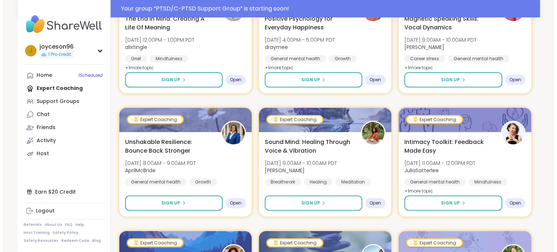
scroll to position [472, 0]
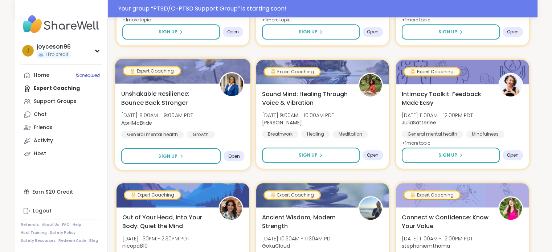
click at [164, 107] on div "Unshakable Resilience: Bounce Back Stronger Fri, Oct 17 | 8:00AM - 9:00AM PDT A…" at bounding box center [182, 113] width 123 height 49
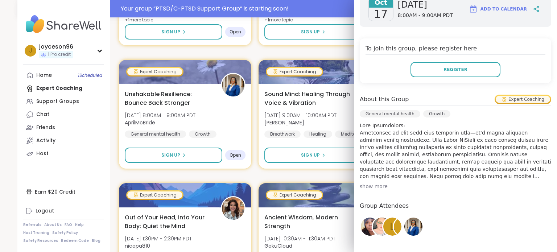
scroll to position [145, 0]
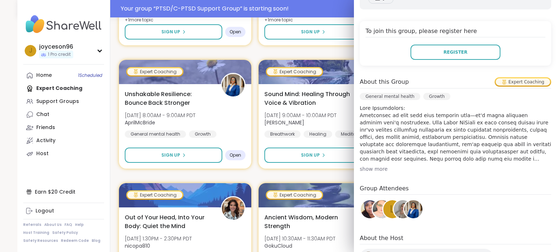
click at [369, 169] on div "show more" at bounding box center [456, 168] width 192 height 7
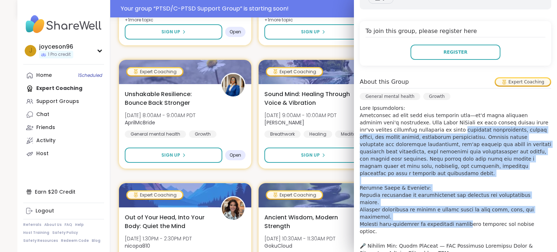
drag, startPoint x: 396, startPoint y: 128, endPoint x: 459, endPoint y: 210, distance: 103.5
click at [458, 209] on p at bounding box center [456, 220] width 192 height 232
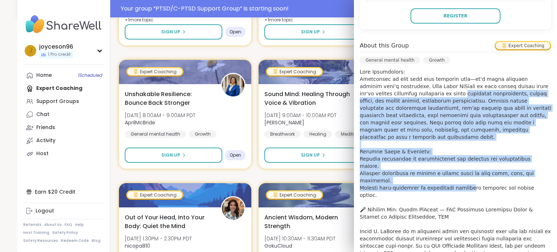
scroll to position [218, 0]
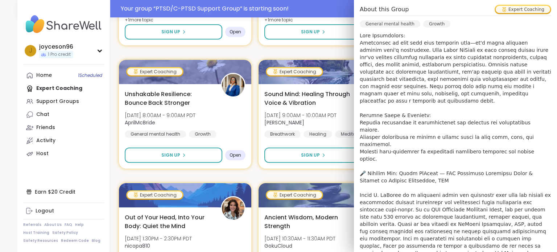
click at [421, 176] on p at bounding box center [456, 148] width 192 height 232
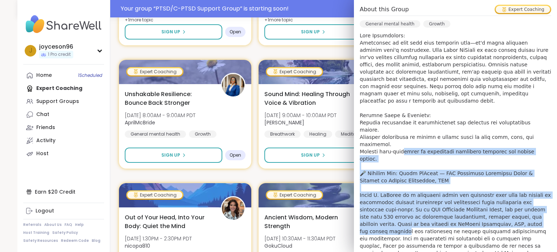
drag, startPoint x: 394, startPoint y: 140, endPoint x: 489, endPoint y: 201, distance: 112.7
click at [489, 201] on p at bounding box center [456, 148] width 192 height 232
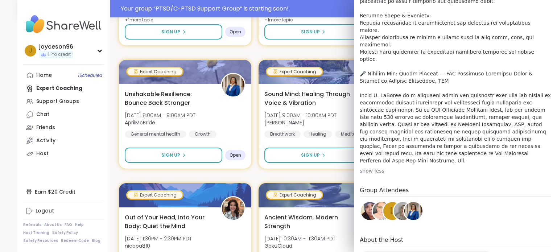
scroll to position [360, 0]
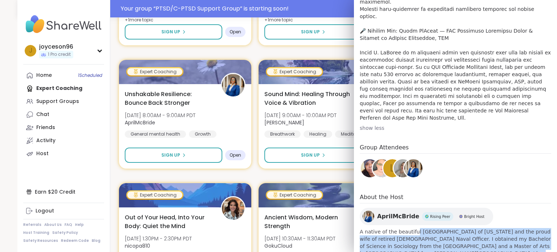
drag, startPoint x: 403, startPoint y: 203, endPoint x: 415, endPoint y: 228, distance: 27.6
click at [415, 228] on div "AprilMcBride Rising Peer Bright Host A native of the beautiful Sea Islands of S…" at bounding box center [456, 236] width 192 height 57
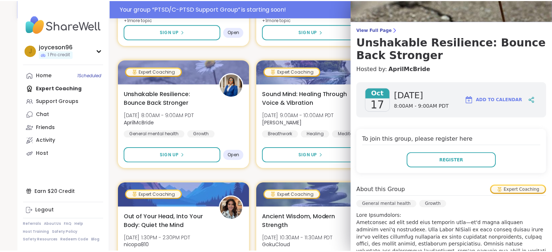
scroll to position [0, 0]
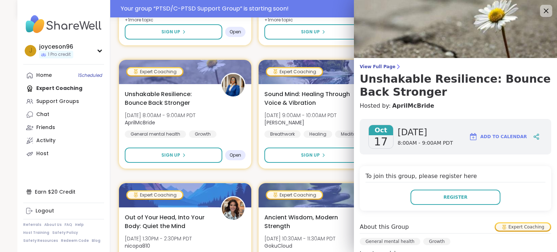
click at [542, 14] on icon at bounding box center [546, 10] width 9 height 9
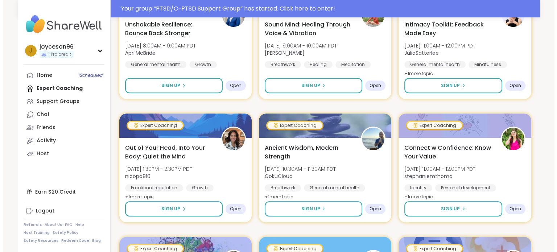
scroll to position [544, 0]
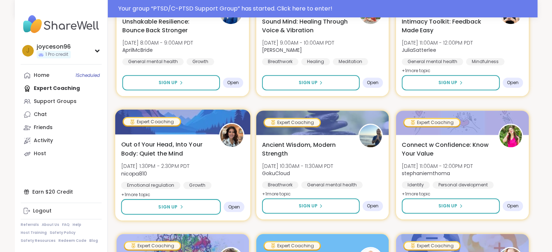
click at [151, 147] on span "Out of Your Head, Into Your Body: Quiet the Mind" at bounding box center [166, 149] width 90 height 18
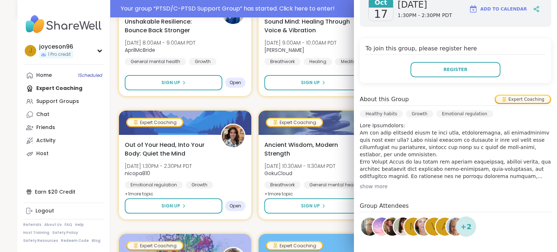
scroll to position [145, 0]
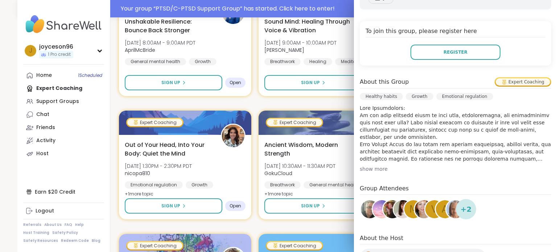
click at [374, 166] on div "show more" at bounding box center [456, 168] width 192 height 7
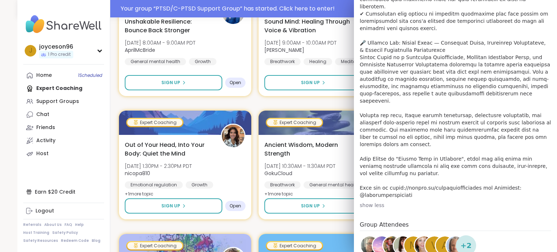
scroll to position [399, 0]
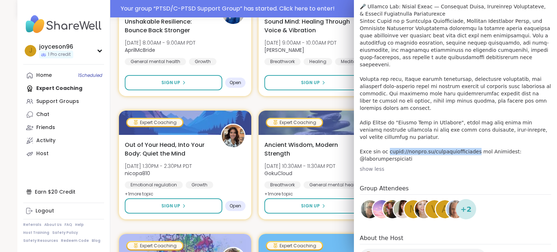
drag, startPoint x: 379, startPoint y: 123, endPoint x: 456, endPoint y: 122, distance: 77.3
click at [456, 122] on p at bounding box center [456, 7] width 192 height 312
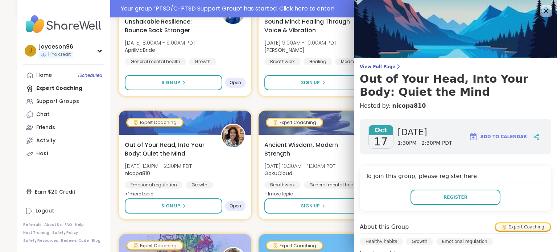
click at [544, 11] on icon at bounding box center [546, 11] width 5 height 5
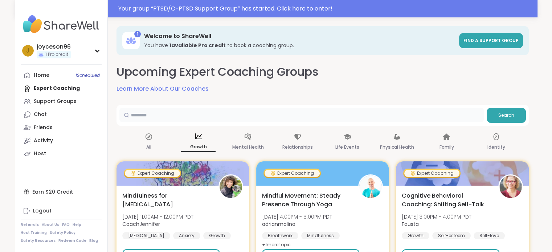
click at [199, 120] on input "text" at bounding box center [301, 115] width 364 height 15
click at [75, 101] on link "Support Groups" at bounding box center [61, 101] width 81 height 13
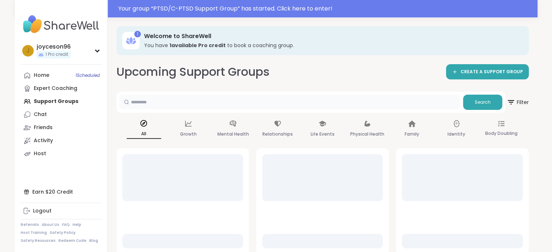
click at [170, 106] on input "text" at bounding box center [289, 102] width 341 height 15
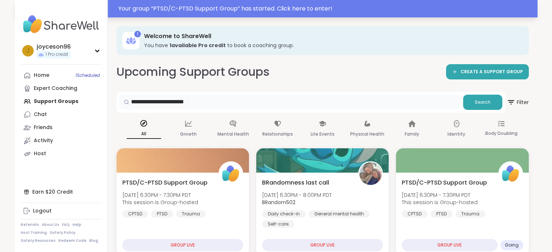
type input "**********"
click at [490, 100] on span "Search" at bounding box center [482, 102] width 16 height 7
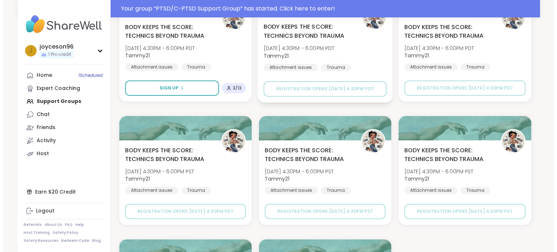
scroll to position [73, 0]
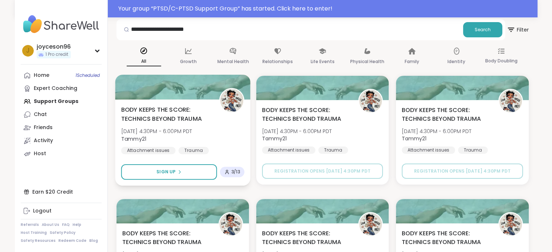
click at [172, 110] on span "BODY KEEPS THE SCORE: TECHNICS BEYOND TRAUMA" at bounding box center [166, 114] width 90 height 18
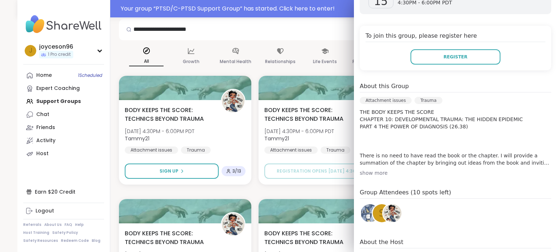
scroll to position [181, 0]
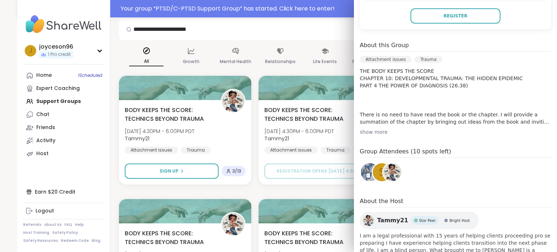
click at [377, 132] on div "show more" at bounding box center [456, 131] width 192 height 7
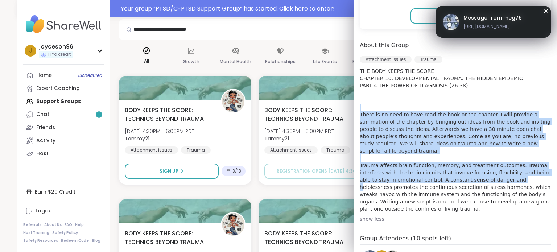
drag, startPoint x: 407, startPoint y: 108, endPoint x: 472, endPoint y: 171, distance: 89.8
click at [472, 171] on p "THE BODY KEEPS THE SCORE CHAPTER 10: DEVELOPMENTAL TRAUMA: THE HIDDEN EPIDEMIC …" at bounding box center [456, 139] width 192 height 145
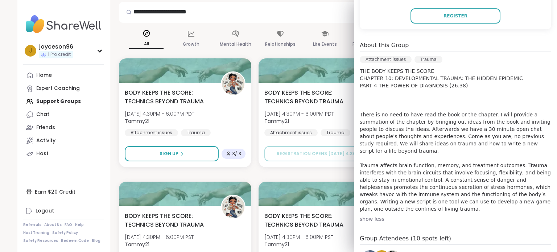
scroll to position [55, 0]
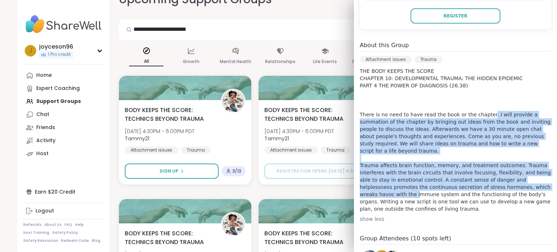
drag, startPoint x: 476, startPoint y: 112, endPoint x: 514, endPoint y: 178, distance: 76.6
click at [514, 178] on p "THE BODY KEEPS THE SCORE CHAPTER 10: DEVELOPMENTAL TRAUMA: THE HIDDEN EPIDEMIC …" at bounding box center [456, 139] width 192 height 145
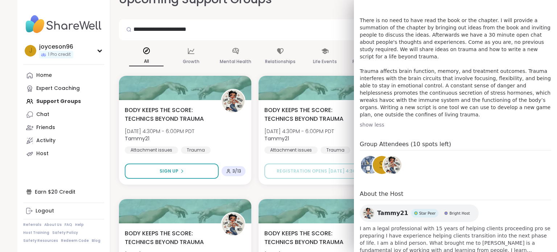
scroll to position [280, 0]
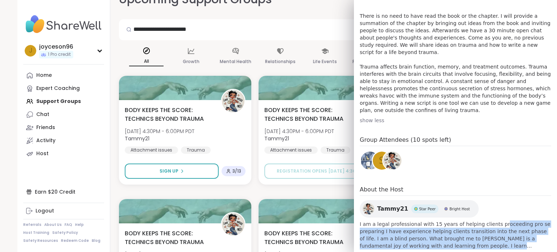
drag, startPoint x: 477, startPoint y: 206, endPoint x: 489, endPoint y: 238, distance: 33.7
click at [489, 238] on div "Oct 15 Wednesday 4:30PM - 6:00PM PDT Add to Calendar To join this group, please…" at bounding box center [455, 44] width 203 height 422
click at [461, 221] on span "I am a legal professional with 15 years of helping clients proceeding pro se pr…" at bounding box center [456, 235] width 192 height 29
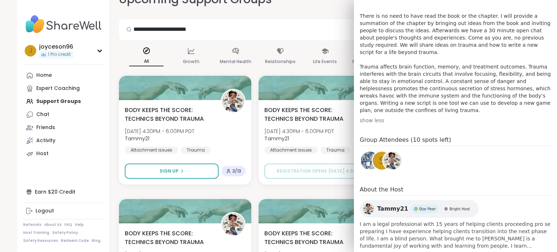
click at [383, 205] on span "Tammy21" at bounding box center [392, 209] width 31 height 9
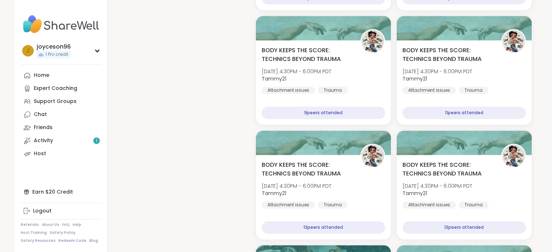
scroll to position [1052, 0]
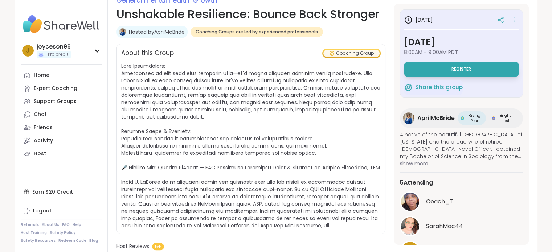
click at [416, 164] on span "show more" at bounding box center [461, 163] width 123 height 7
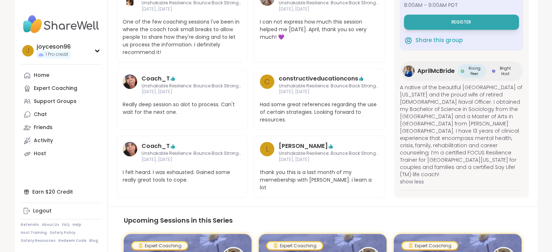
scroll to position [399, 0]
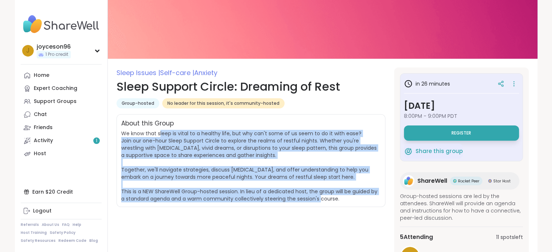
drag, startPoint x: 159, startPoint y: 132, endPoint x: 343, endPoint y: 197, distance: 195.4
click at [344, 197] on span "We know that sleep is vital to a healthy life, but why can't some of us seem to…" at bounding box center [250, 166] width 259 height 73
click at [343, 197] on span "We know that sleep is vital to a healthy life, but why can't some of us seem to…" at bounding box center [250, 166] width 259 height 73
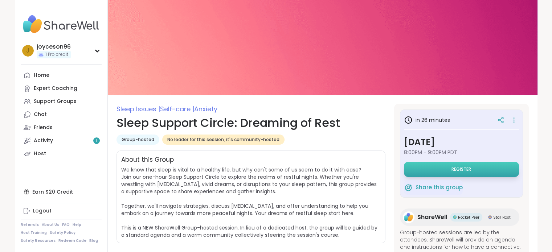
click at [456, 166] on span "Register" at bounding box center [461, 169] width 20 height 6
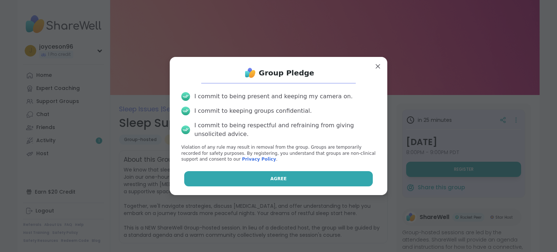
click at [300, 177] on button "Agree" at bounding box center [278, 178] width 189 height 15
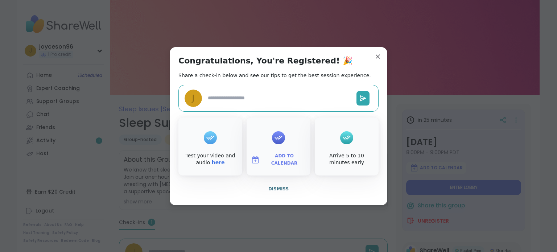
click at [279, 101] on textarea at bounding box center [279, 97] width 149 height 13
type textarea "*"
type textarea "**"
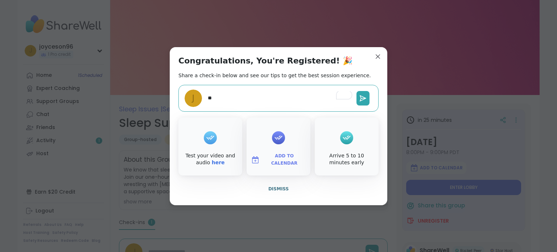
type textarea "*"
type textarea "***"
type textarea "*"
type textarea "****"
type textarea "*"
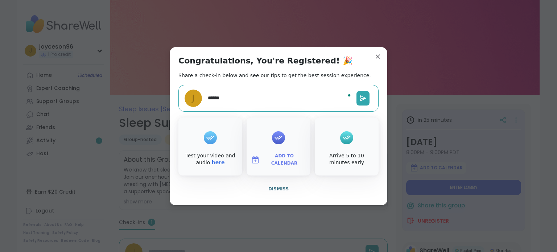
type textarea "*******"
type textarea "*"
type textarea "********"
type textarea "*"
type textarea "*********"
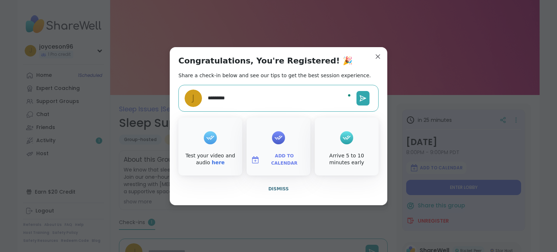
type textarea "*"
type textarea "*********"
type textarea "*"
type textarea "**********"
type textarea "*"
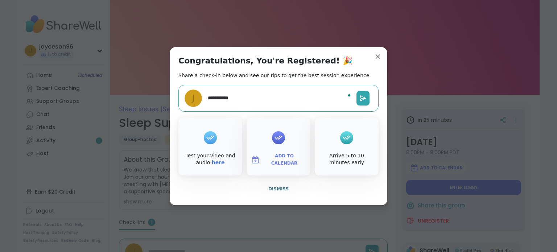
type textarea "**********"
type textarea "*"
type textarea "**********"
type textarea "*"
type textarea "**********"
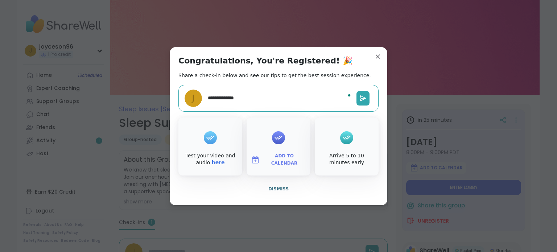
type textarea "*"
type textarea "**********"
type textarea "*"
type textarea "**********"
type textarea "*"
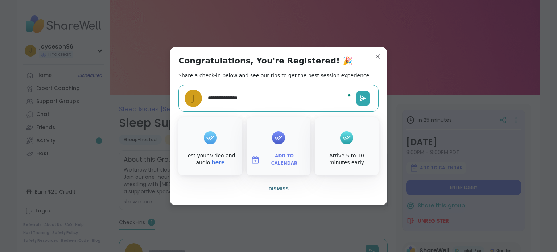
type textarea "**********"
type textarea "*"
type textarea "**********"
type textarea "*"
type textarea "**********"
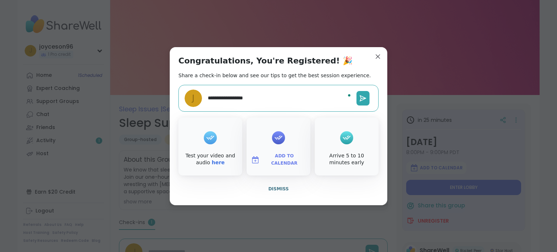
type textarea "*"
type textarea "**********"
type textarea "*"
type textarea "**********"
type textarea "*"
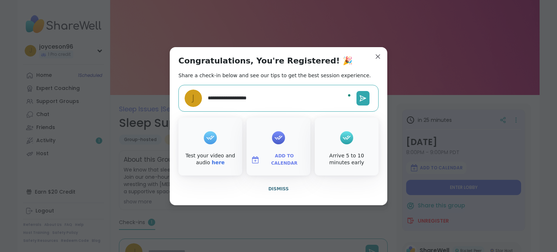
type textarea "**********"
type textarea "*"
type textarea "**********"
type textarea "*"
type textarea "**********"
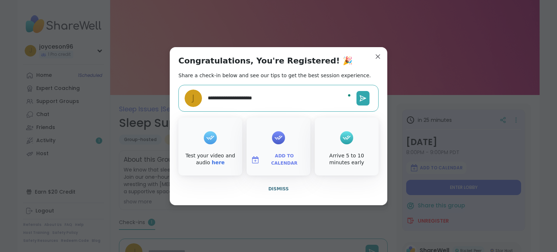
type textarea "*"
type textarea "**********"
type textarea "*"
type textarea "**********"
type textarea "*"
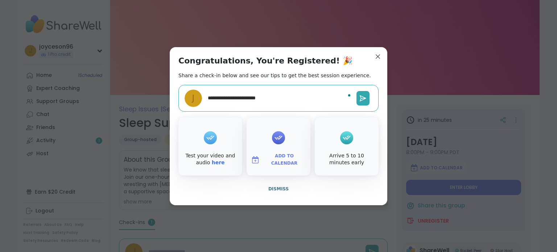
type textarea "**********"
type textarea "*"
type textarea "**********"
type textarea "*"
type textarea "**********"
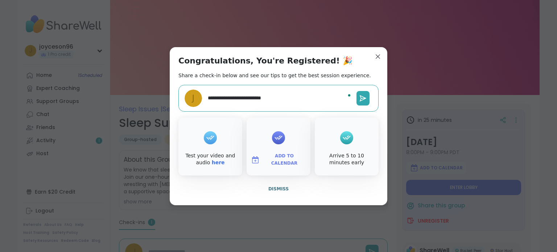
type textarea "*"
type textarea "**********"
type textarea "*"
type textarea "**********"
type textarea "*"
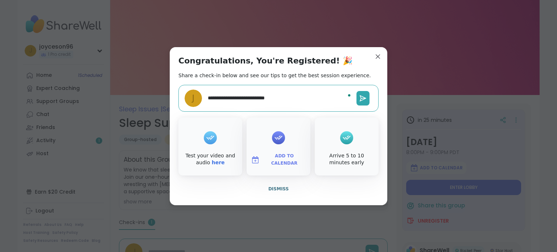
type textarea "**********"
type textarea "*"
type textarea "**********"
type textarea "*"
type textarea "**********"
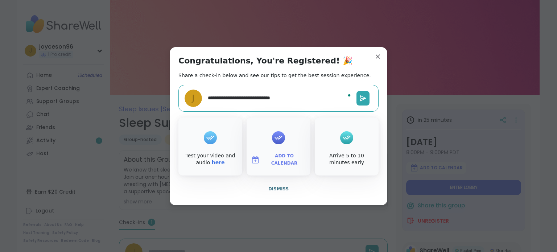
type textarea "*"
type textarea "**********"
type textarea "*"
type textarea "**********"
type textarea "*"
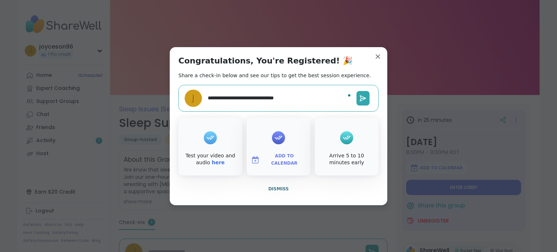
type textarea "**********"
type textarea "*"
type textarea "**********"
type textarea "*"
type textarea "**********"
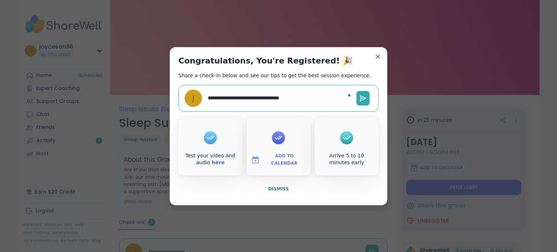
type textarea "*"
type textarea "**********"
type textarea "*"
type textarea "**********"
type textarea "*"
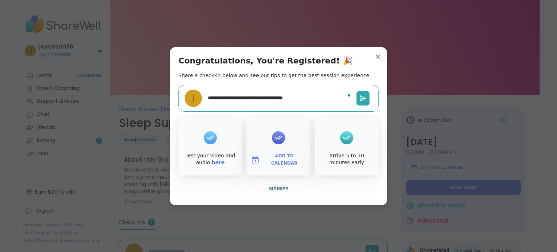
type textarea "**********"
type textarea "*"
type textarea "**********"
type textarea "*"
type textarea "**********"
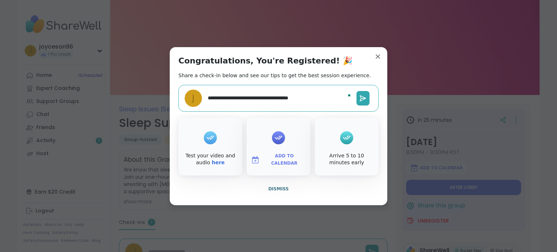
type textarea "*"
type textarea "**********"
type textarea "*"
type textarea "**********"
type textarea "*"
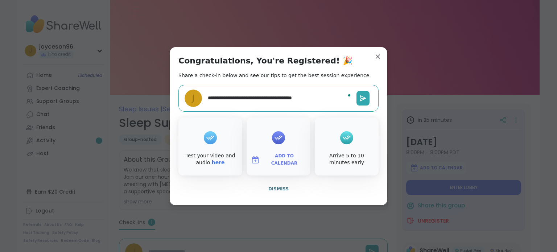
type textarea "**********"
type textarea "*"
type textarea "**********"
type textarea "*"
type textarea "**********"
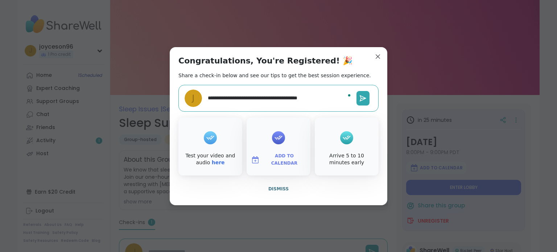
type textarea "*"
type textarea "**********"
type textarea "*"
type textarea "**********"
type textarea "*"
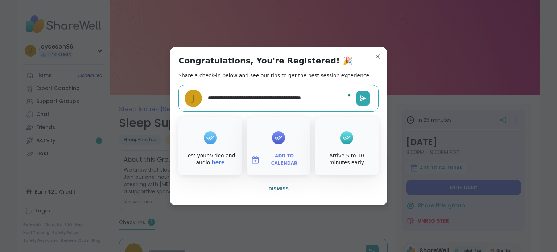
type textarea "**********"
type textarea "*"
type textarea "**********"
type textarea "*"
type textarea "**********"
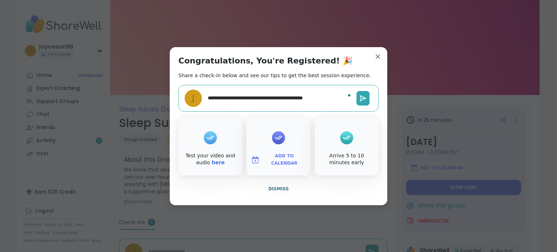
type textarea "*"
type textarea "**********"
type textarea "*"
type textarea "**********"
type textarea "*"
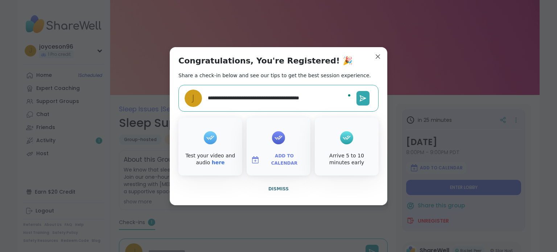
type textarea "**********"
type textarea "*"
type textarea "**********"
type textarea "*"
type textarea "**********"
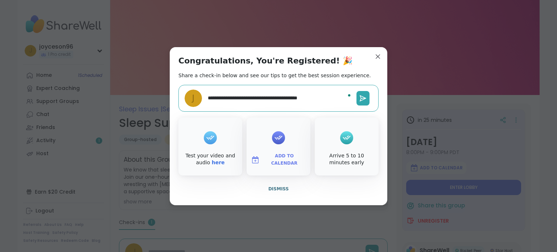
type textarea "*"
type textarea "**********"
type textarea "*"
type textarea "**********"
type textarea "*"
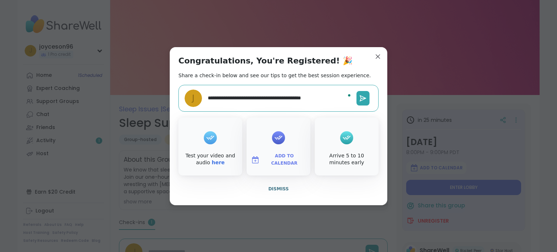
type textarea "**********"
type textarea "*"
type textarea "**********"
type textarea "*"
type textarea "**********"
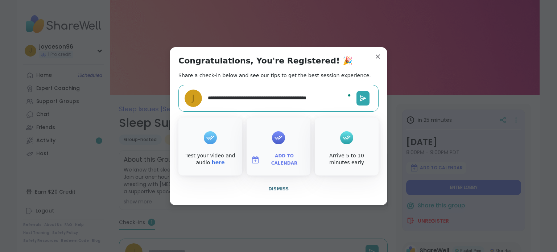
type textarea "*"
type textarea "**********"
type textarea "*"
type textarea "**********"
type textarea "*"
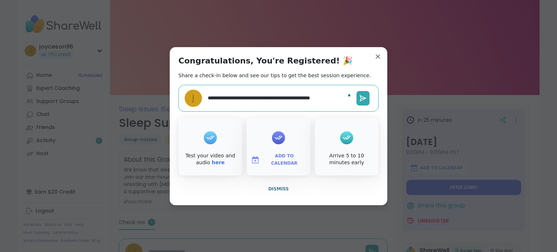
type textarea "**********"
type textarea "*"
type textarea "**********"
type textarea "*"
type textarea "**********"
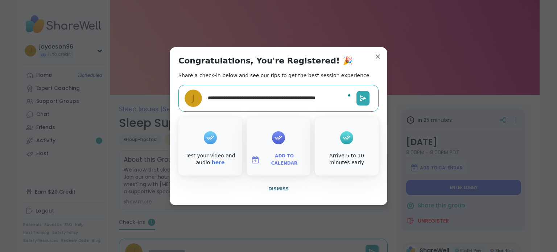
type textarea "*"
type textarea "**********"
type textarea "*"
type textarea "**********"
type textarea "*"
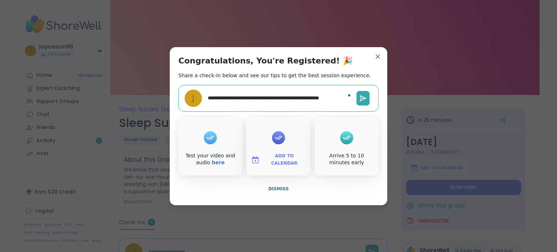
type textarea "**********"
type textarea "*"
type textarea "**********"
type textarea "*"
type textarea "**********"
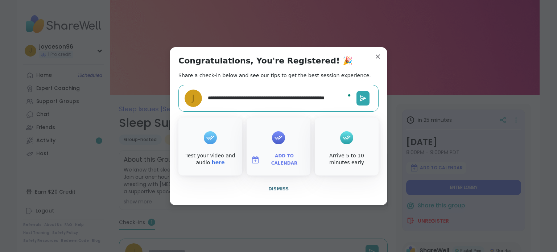
type textarea "*"
type textarea "**********"
type textarea "*"
type textarea "**********"
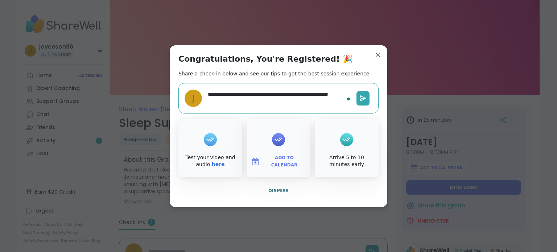
type textarea "*"
type textarea "**********"
type textarea "*"
type textarea "**********"
type textarea "*"
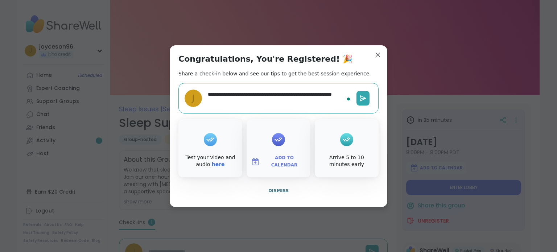
type textarea "**********"
type textarea "*"
type textarea "**********"
type textarea "*"
type textarea "**********"
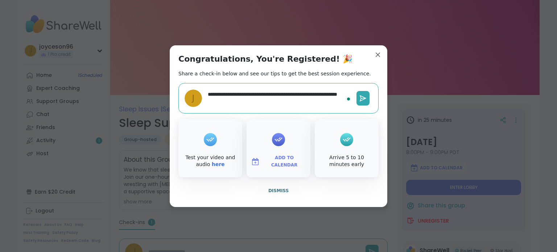
type textarea "*"
type textarea "**********"
type textarea "*"
type textarea "**********"
type textarea "*"
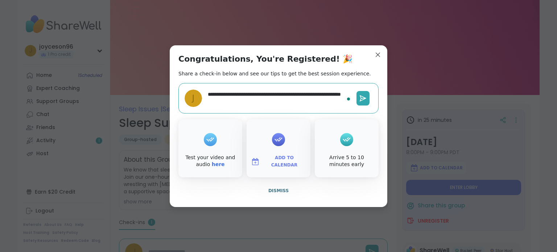
type textarea "**********"
type textarea "*"
type textarea "**********"
type textarea "*"
type textarea "**********"
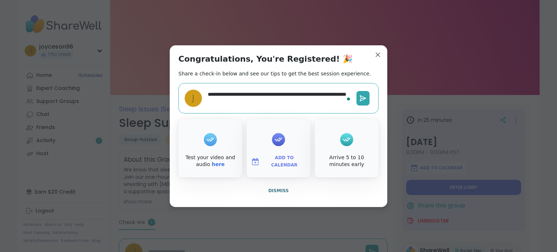
type textarea "*"
type textarea "**********"
type textarea "*"
type textarea "**********"
type textarea "*"
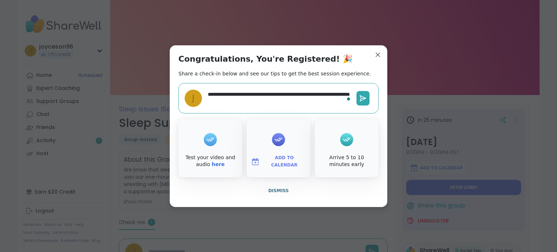
type textarea "**********"
type textarea "*"
type textarea "**********"
type textarea "*"
type textarea "**********"
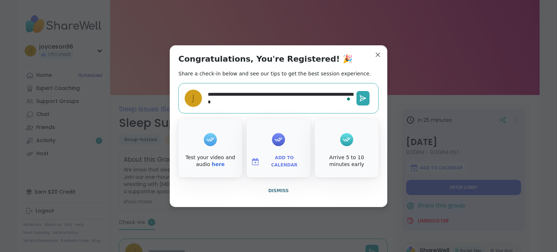
type textarea "*"
type textarea "**********"
type textarea "*"
type textarea "**********"
type textarea "*"
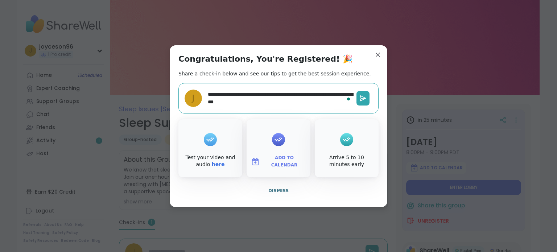
type textarea "**********"
type textarea "*"
type textarea "**********"
type textarea "*"
type textarea "**********"
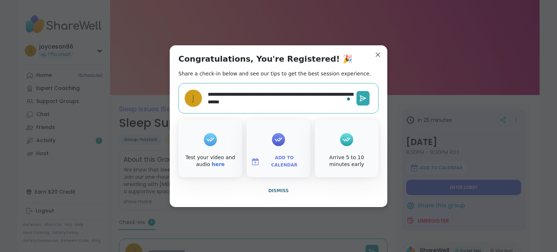
type textarea "*"
type textarea "**********"
type textarea "*"
type textarea "**********"
type textarea "*"
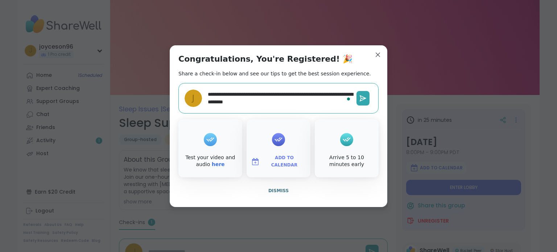
type textarea "**********"
type textarea "*"
type textarea "**********"
type textarea "*"
type textarea "**********"
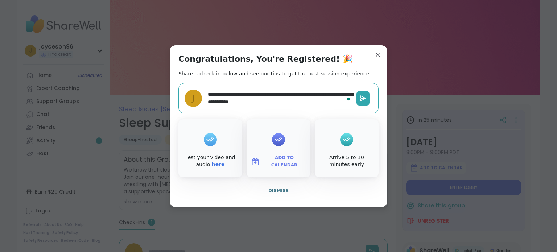
type textarea "*"
type textarea "**********"
click at [365, 95] on button at bounding box center [363, 98] width 13 height 15
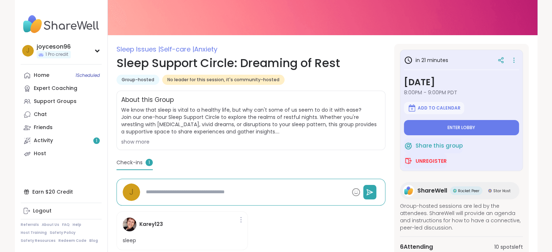
scroll to position [73, 0]
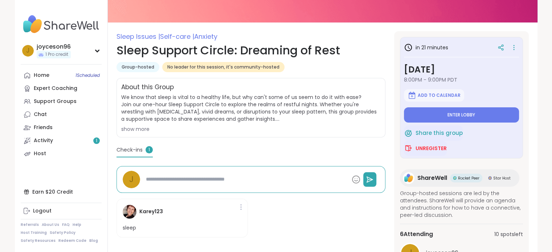
click at [342, 113] on span "We know that sleep is vital to a healthy life, but why can't some of us seem to…" at bounding box center [250, 108] width 259 height 29
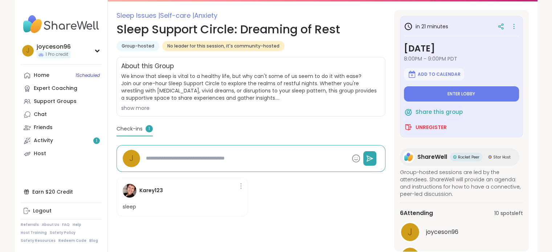
scroll to position [77, 0]
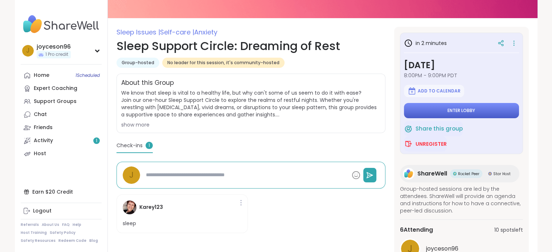
click at [447, 110] on span "Enter lobby" at bounding box center [461, 111] width 28 height 6
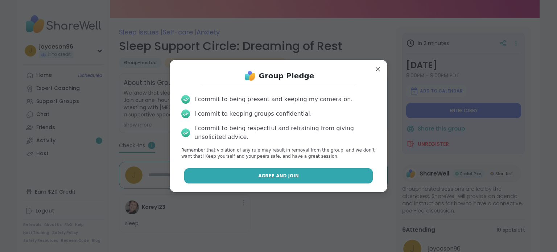
click at [302, 178] on button "Agree and Join" at bounding box center [278, 175] width 189 height 15
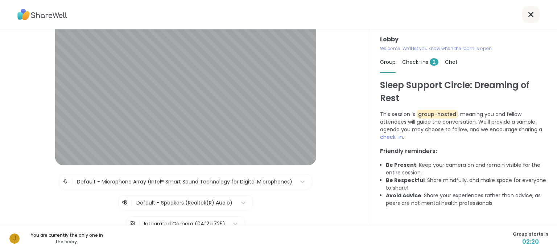
scroll to position [18, 0]
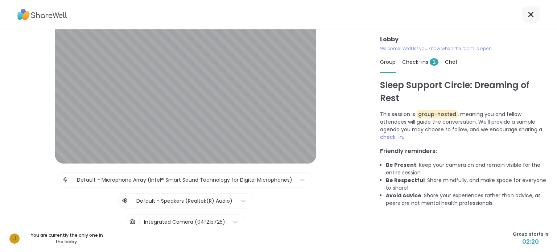
click at [409, 65] on span "Check-ins 2" at bounding box center [420, 61] width 36 height 7
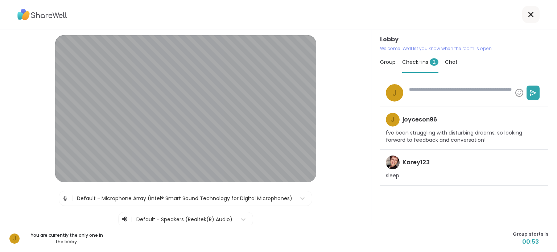
scroll to position [74, 0]
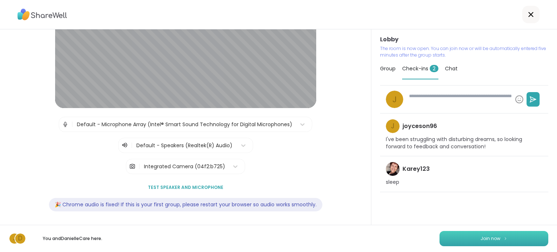
click at [470, 234] on button "Join now" at bounding box center [494, 238] width 109 height 15
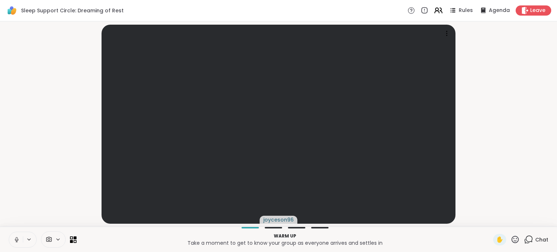
click at [435, 11] on icon at bounding box center [438, 10] width 9 height 9
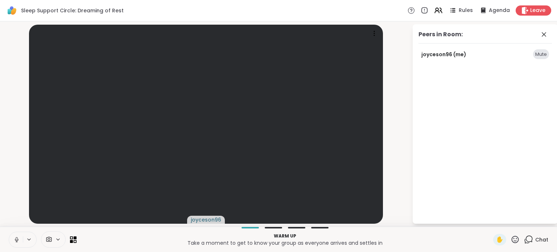
click at [16, 237] on icon at bounding box center [16, 239] width 7 height 7
click at [543, 31] on icon at bounding box center [544, 34] width 9 height 9
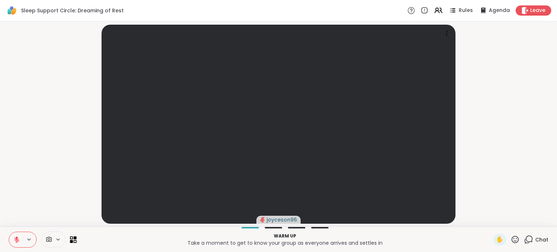
click at [408, 10] on icon at bounding box center [412, 11] width 8 height 8
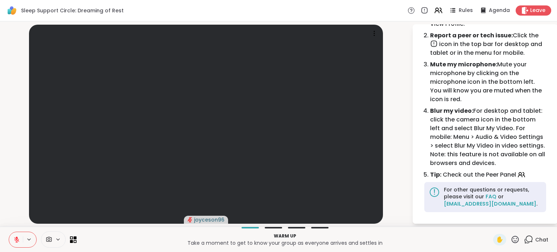
scroll to position [55, 0]
click at [52, 242] on span at bounding box center [48, 239] width 14 height 7
click at [53, 215] on div "Integrated Camera" at bounding box center [56, 213] width 56 height 9
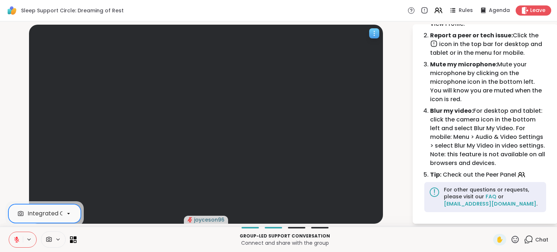
click at [253, 194] on video at bounding box center [206, 124] width 354 height 199
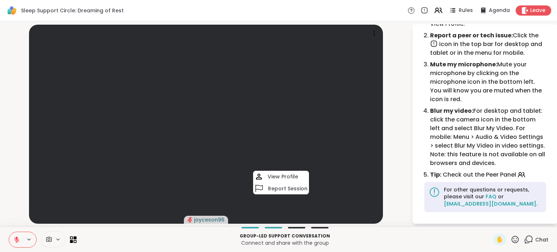
scroll to position [0, 0]
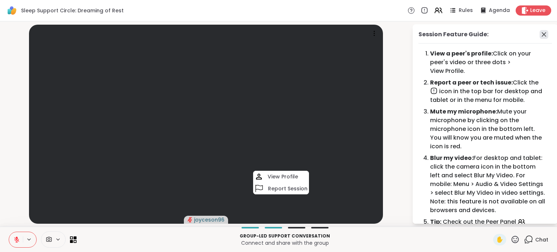
click at [540, 32] on icon at bounding box center [544, 34] width 9 height 9
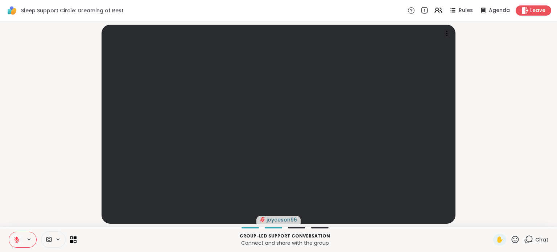
click at [420, 11] on icon at bounding box center [424, 11] width 8 height 8
click at [440, 10] on icon at bounding box center [441, 10] width 2 height 5
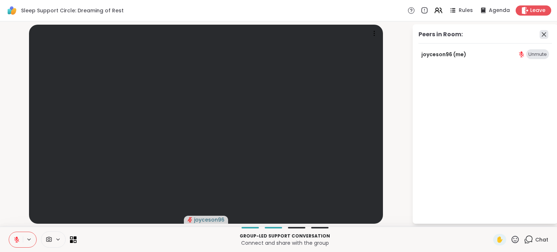
click at [546, 33] on icon at bounding box center [544, 34] width 9 height 9
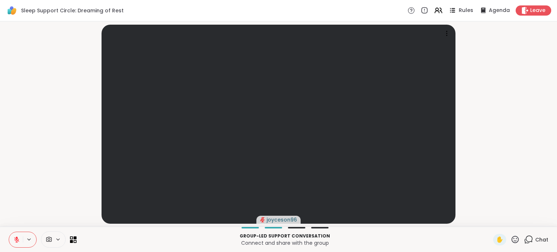
click at [464, 14] on span "Rules" at bounding box center [466, 11] width 15 height 8
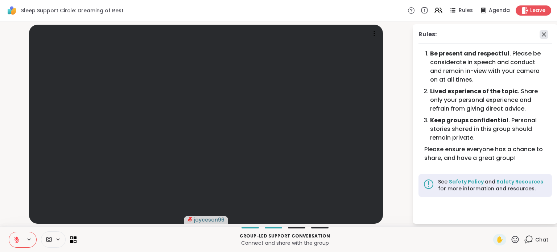
click at [543, 33] on icon at bounding box center [544, 34] width 9 height 9
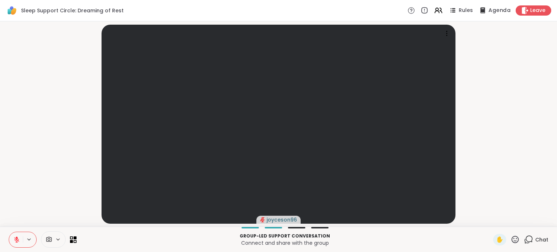
click at [498, 11] on span "Agenda" at bounding box center [500, 11] width 22 height 8
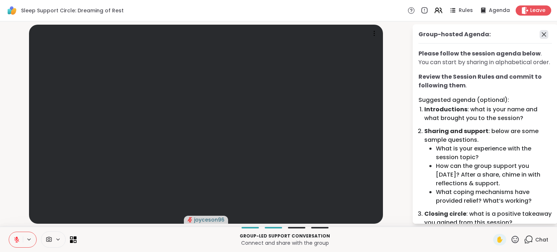
click at [540, 30] on icon at bounding box center [544, 34] width 9 height 9
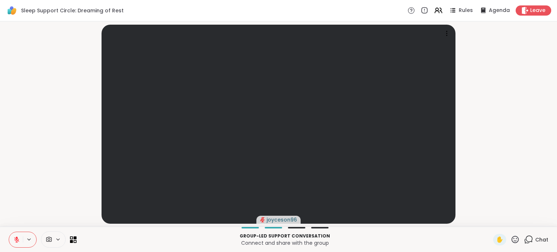
click at [493, 85] on video-player-container "joyceson96" at bounding box center [278, 123] width 548 height 199
click at [523, 13] on icon at bounding box center [525, 11] width 8 height 8
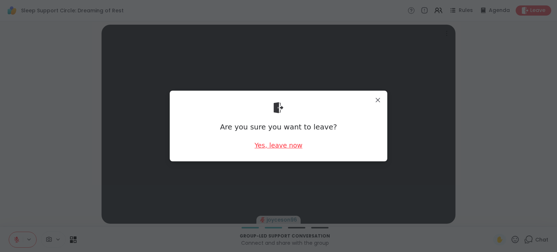
click at [287, 145] on div "Yes, leave now" at bounding box center [279, 145] width 48 height 9
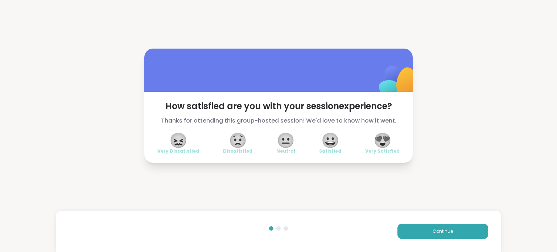
click at [281, 139] on span "😐" at bounding box center [286, 140] width 18 height 13
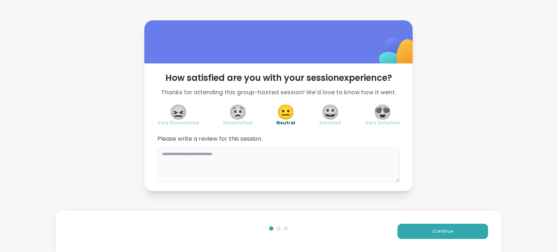
click at [256, 165] on textarea at bounding box center [278, 165] width 242 height 35
click at [440, 234] on span "Continue" at bounding box center [443, 231] width 20 height 7
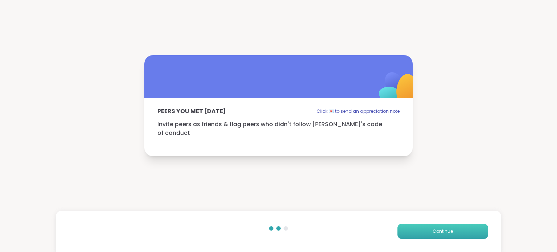
click at [437, 231] on span "Continue" at bounding box center [443, 231] width 20 height 7
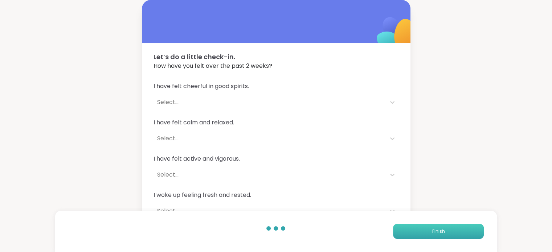
click at [437, 231] on span "Finish" at bounding box center [438, 231] width 13 height 7
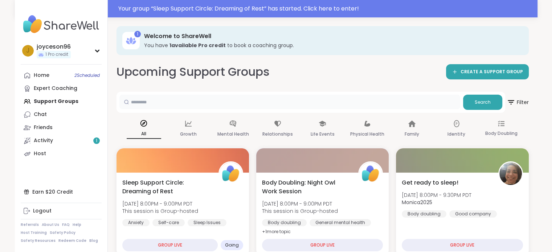
click at [370, 99] on input "text" at bounding box center [289, 102] width 341 height 15
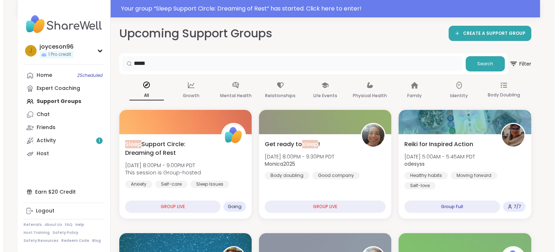
scroll to position [73, 0]
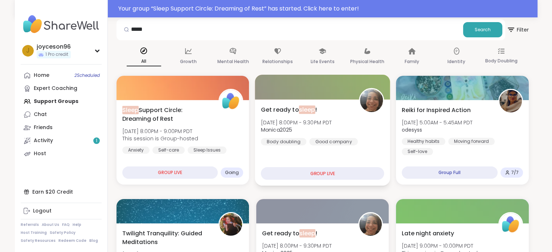
click at [296, 120] on span "Sun, Oct 12 | 8:00PM - 9:30PM PDT" at bounding box center [295, 122] width 71 height 7
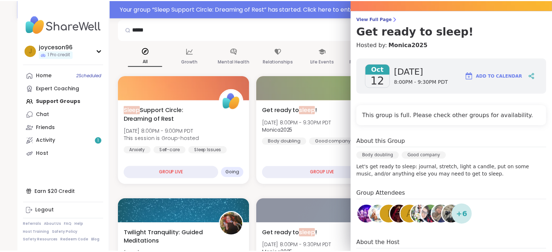
scroll to position [0, 0]
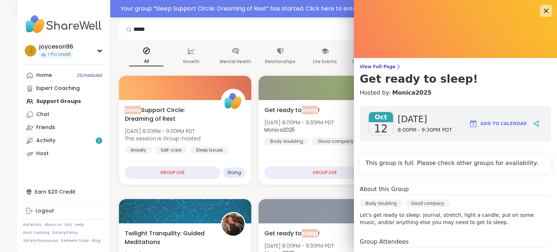
click at [542, 7] on icon at bounding box center [546, 10] width 9 height 9
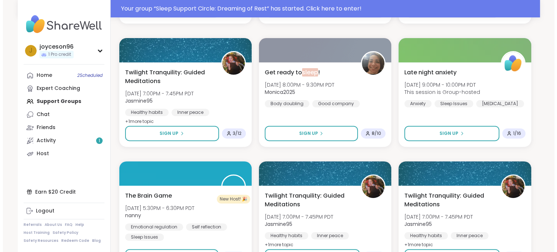
scroll to position [254, 0]
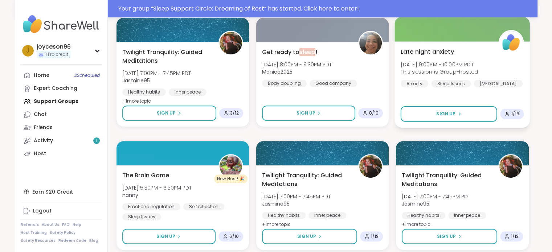
click at [427, 47] on div "Late night anxiety Mon, Oct 13 | 9:00PM - 10:00PM PDT This session is Group-hos…" at bounding box center [462, 84] width 135 height 86
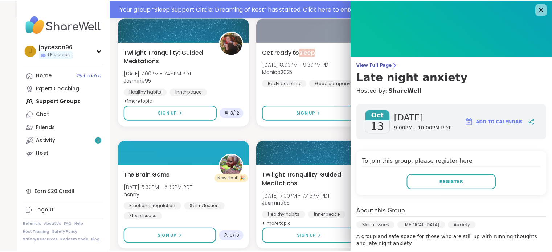
scroll to position [0, 0]
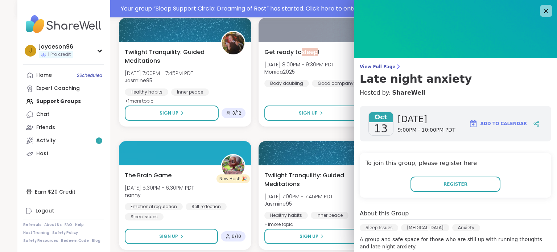
click at [544, 12] on icon at bounding box center [546, 11] width 5 height 5
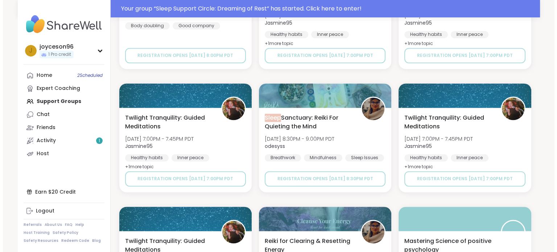
scroll to position [1052, 0]
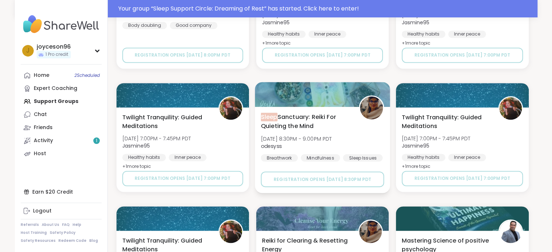
click at [292, 116] on span "Sleep Sanctuary: Reiki For Quieting the Mind" at bounding box center [305, 121] width 90 height 18
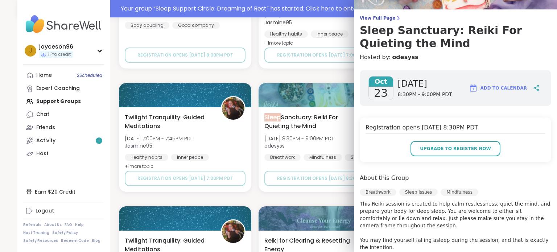
scroll to position [145, 0]
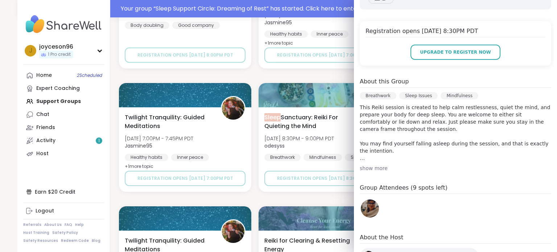
click at [360, 168] on div "show more" at bounding box center [456, 168] width 192 height 7
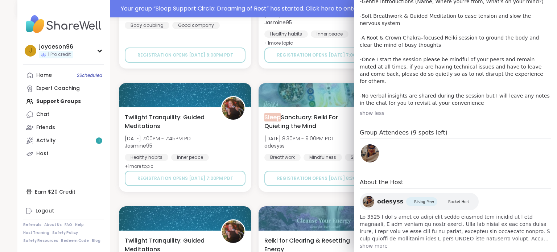
scroll to position [331, 0]
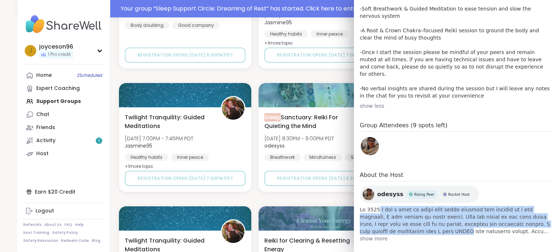
drag, startPoint x: 369, startPoint y: 204, endPoint x: 379, endPoint y: 227, distance: 25.8
click at [379, 227] on span at bounding box center [456, 220] width 192 height 29
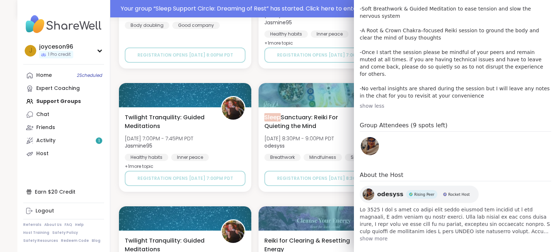
click at [379, 235] on span "show more" at bounding box center [456, 238] width 192 height 7
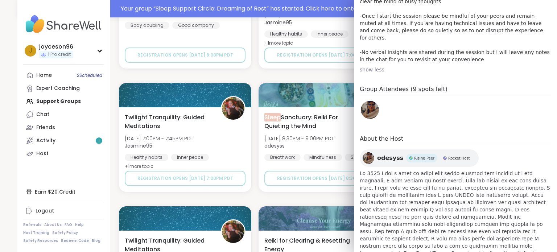
scroll to position [403, 0]
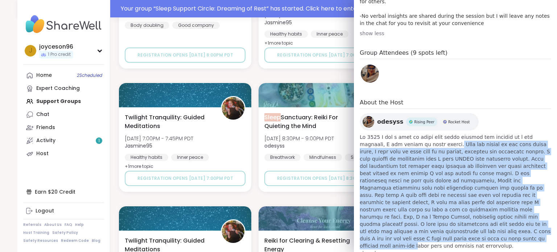
drag, startPoint x: 402, startPoint y: 135, endPoint x: 519, endPoint y: 219, distance: 144.5
click at [519, 219] on span at bounding box center [456, 191] width 192 height 116
click at [495, 197] on span at bounding box center [456, 191] width 192 height 116
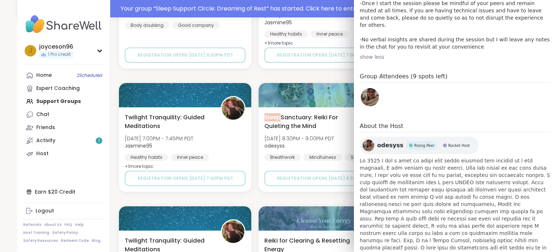
scroll to position [367, 0]
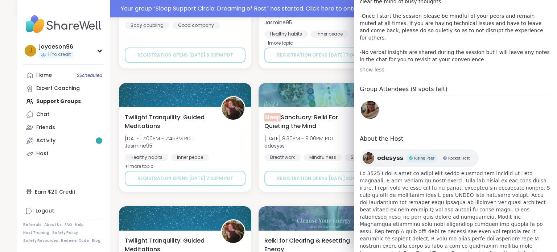
click at [377, 154] on span "odesyss" at bounding box center [390, 158] width 26 height 9
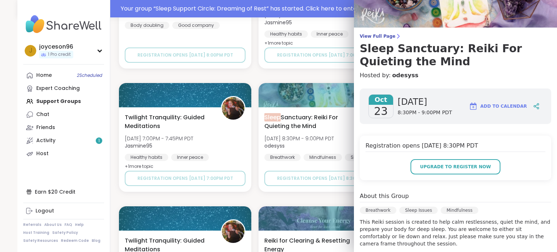
scroll to position [0, 0]
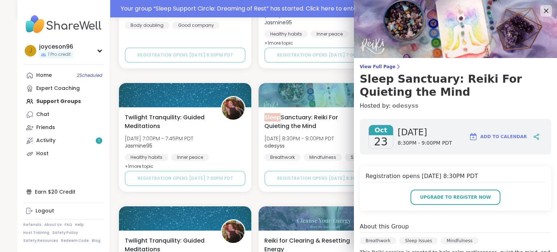
click at [394, 104] on link "odesyss" at bounding box center [405, 106] width 26 height 9
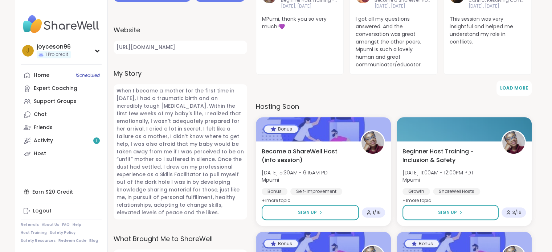
scroll to position [290, 0]
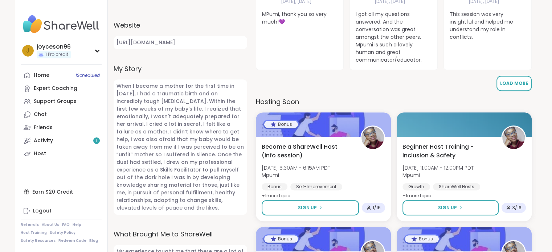
click at [514, 82] on span "Load More" at bounding box center [514, 83] width 28 height 6
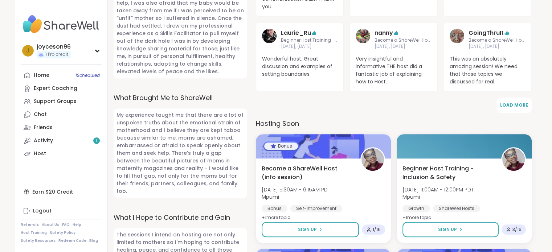
scroll to position [435, 0]
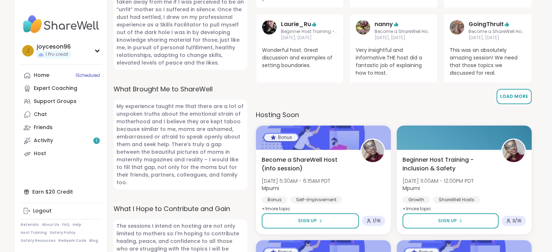
click at [512, 101] on button "Load More" at bounding box center [513, 96] width 35 height 15
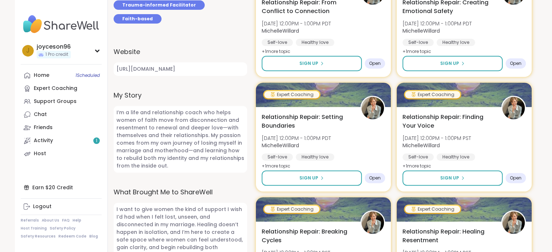
scroll to position [399, 0]
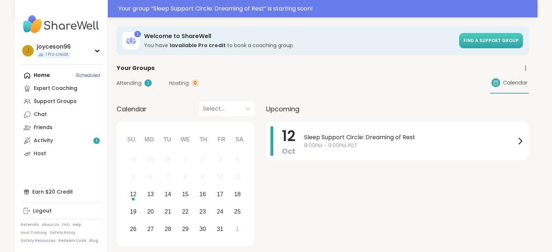
click at [474, 45] on link "Find a support group" at bounding box center [491, 40] width 64 height 15
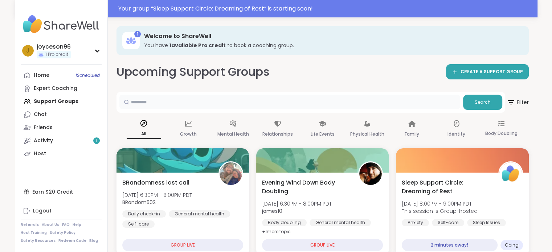
click at [189, 105] on input "text" at bounding box center [289, 102] width 341 height 15
type input "*****"
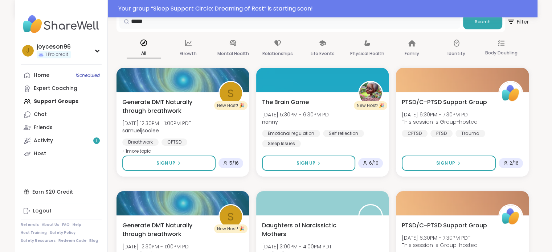
scroll to position [99, 0]
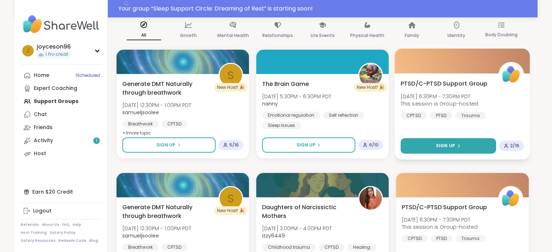
click at [462, 148] on button "Sign Up" at bounding box center [448, 146] width 96 height 16
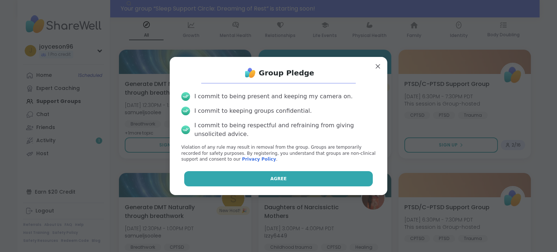
click at [277, 177] on span "Agree" at bounding box center [279, 179] width 16 height 7
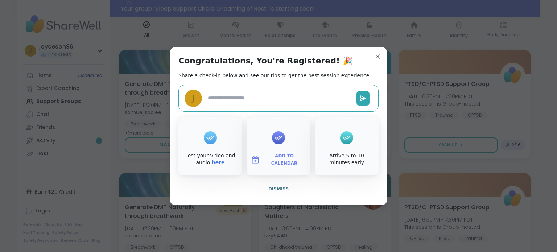
type textarea "*"
click at [259, 161] on img at bounding box center [255, 160] width 9 height 9
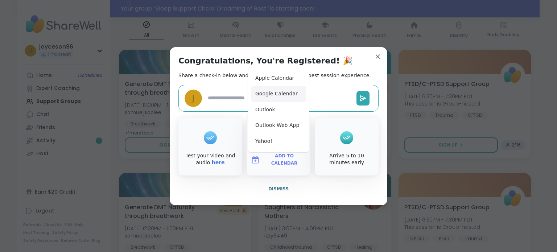
click at [269, 95] on button "Google Calendar" at bounding box center [278, 94] width 55 height 16
click at [359, 71] on div "Congratulations, You're Registered! 🎉 Share a check-in below and see our tips t…" at bounding box center [279, 126] width 218 height 158
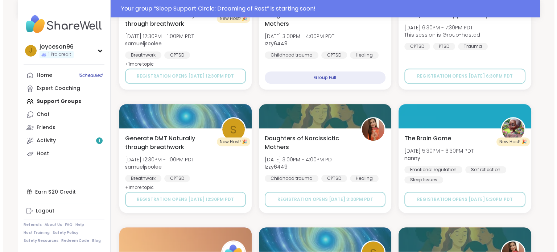
scroll to position [316, 0]
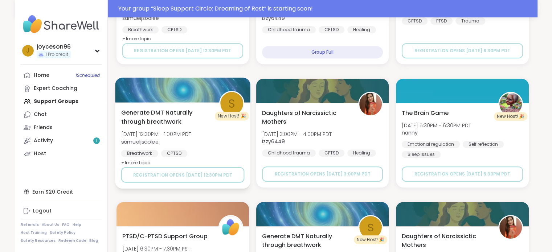
click at [152, 111] on span "Generate DMT Naturally through breathwork" at bounding box center [166, 117] width 90 height 18
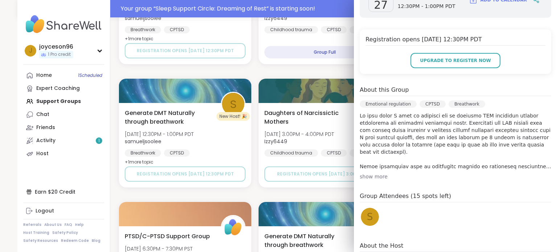
scroll to position [145, 0]
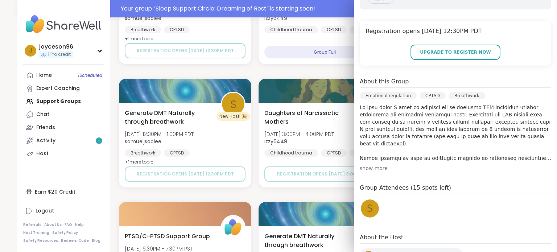
click at [373, 167] on div "show more" at bounding box center [456, 168] width 192 height 7
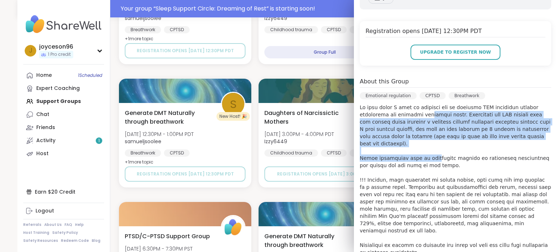
drag, startPoint x: 392, startPoint y: 111, endPoint x: 416, endPoint y: 153, distance: 48.6
click at [416, 153] on p at bounding box center [456, 191] width 192 height 174
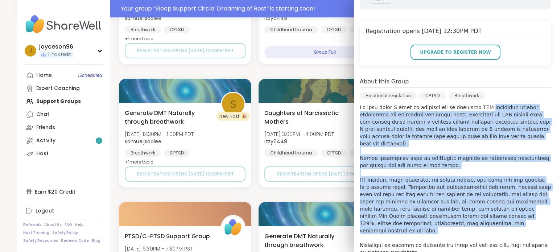
drag, startPoint x: 473, startPoint y: 110, endPoint x: 530, endPoint y: 220, distance: 123.6
click at [530, 220] on p at bounding box center [456, 191] width 192 height 174
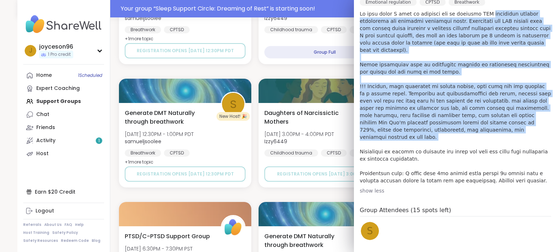
scroll to position [287, 0]
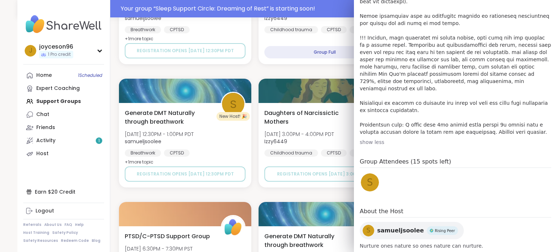
click at [497, 184] on div "Oct 27 Monday 12:30PM - 1:00PM PDT Add to Calendar Registration opens 10/20 12:…" at bounding box center [455, 40] width 203 height 429
click at [378, 226] on span "samueljsoolee" at bounding box center [400, 230] width 47 height 9
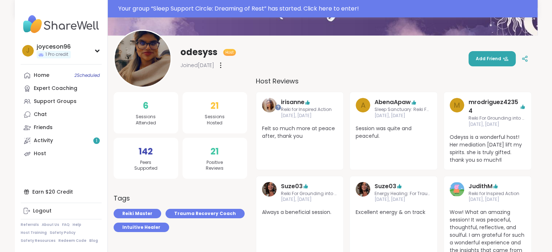
scroll to position [181, 0]
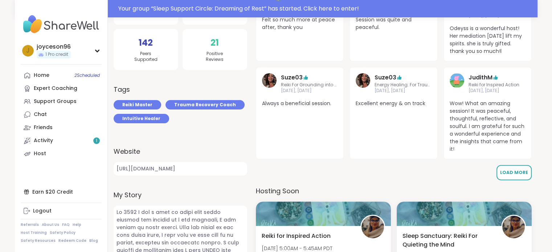
click at [514, 176] on button "Load More" at bounding box center [513, 172] width 35 height 15
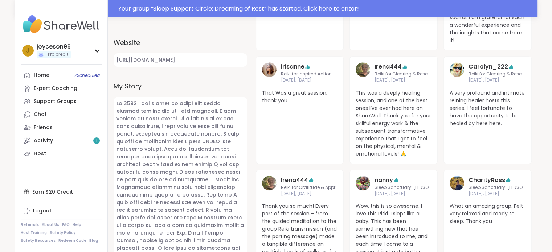
scroll to position [363, 0]
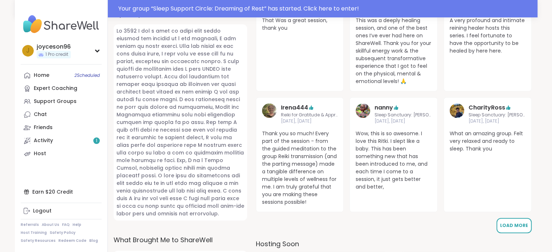
click at [522, 220] on button "Load More" at bounding box center [513, 225] width 35 height 15
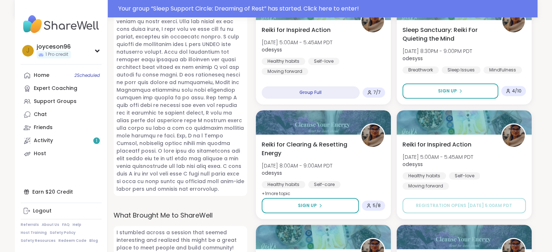
scroll to position [363, 0]
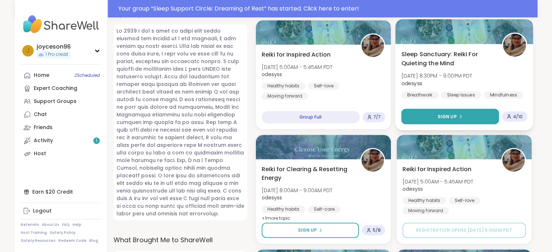
click at [458, 115] on icon at bounding box center [460, 116] width 4 height 4
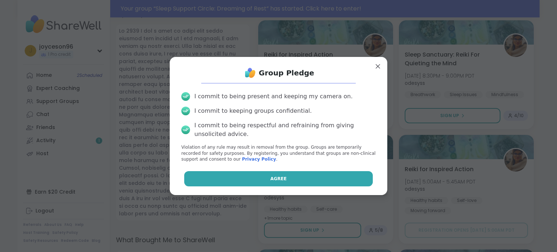
click at [295, 179] on button "Agree" at bounding box center [278, 178] width 189 height 15
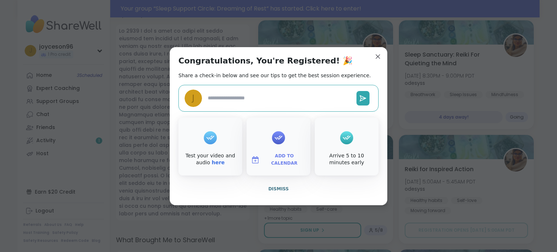
click at [288, 157] on span "Add to Calendar" at bounding box center [285, 160] width 44 height 14
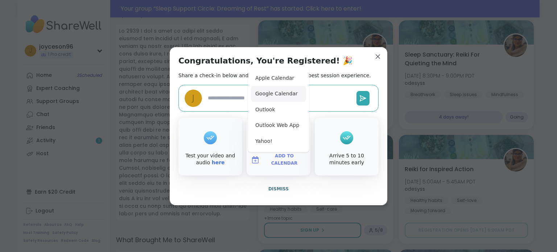
click at [278, 89] on button "Google Calendar" at bounding box center [278, 94] width 55 height 16
click at [343, 74] on div "Congratulations, You're Registered! 🎉 Share a check-in below and see our tips t…" at bounding box center [279, 126] width 218 height 158
click at [353, 62] on div "Congratulations, You're Registered! 🎉 Share a check-in below and see our tips t…" at bounding box center [279, 126] width 218 height 158
click at [319, 103] on textarea at bounding box center [279, 97] width 149 height 13
type textarea "*"
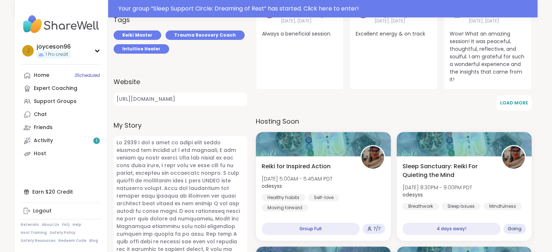
scroll to position [218, 0]
